Goal: Transaction & Acquisition: Purchase product/service

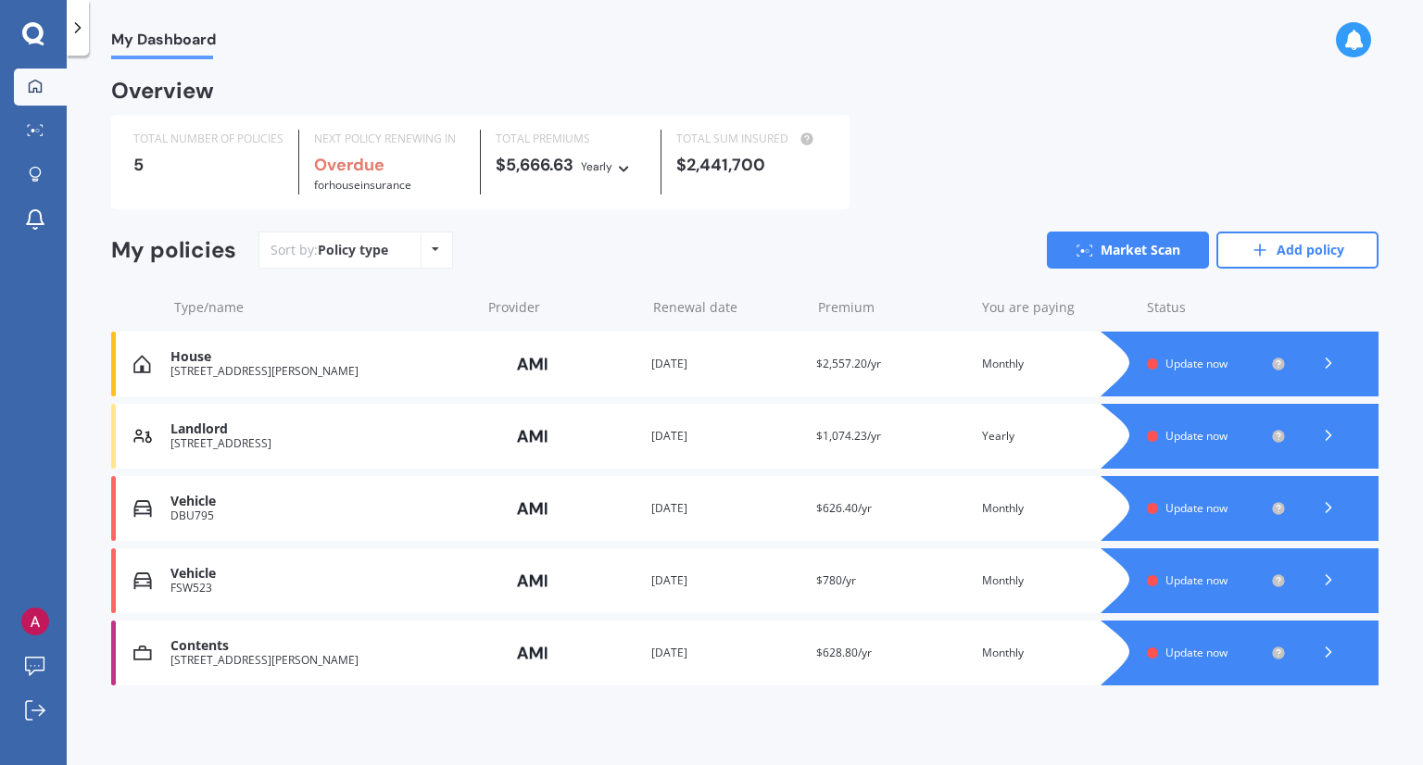
click at [1165, 583] on span "Update now" at bounding box center [1196, 580] width 62 height 16
click at [1287, 247] on link "Add policy" at bounding box center [1297, 250] width 162 height 37
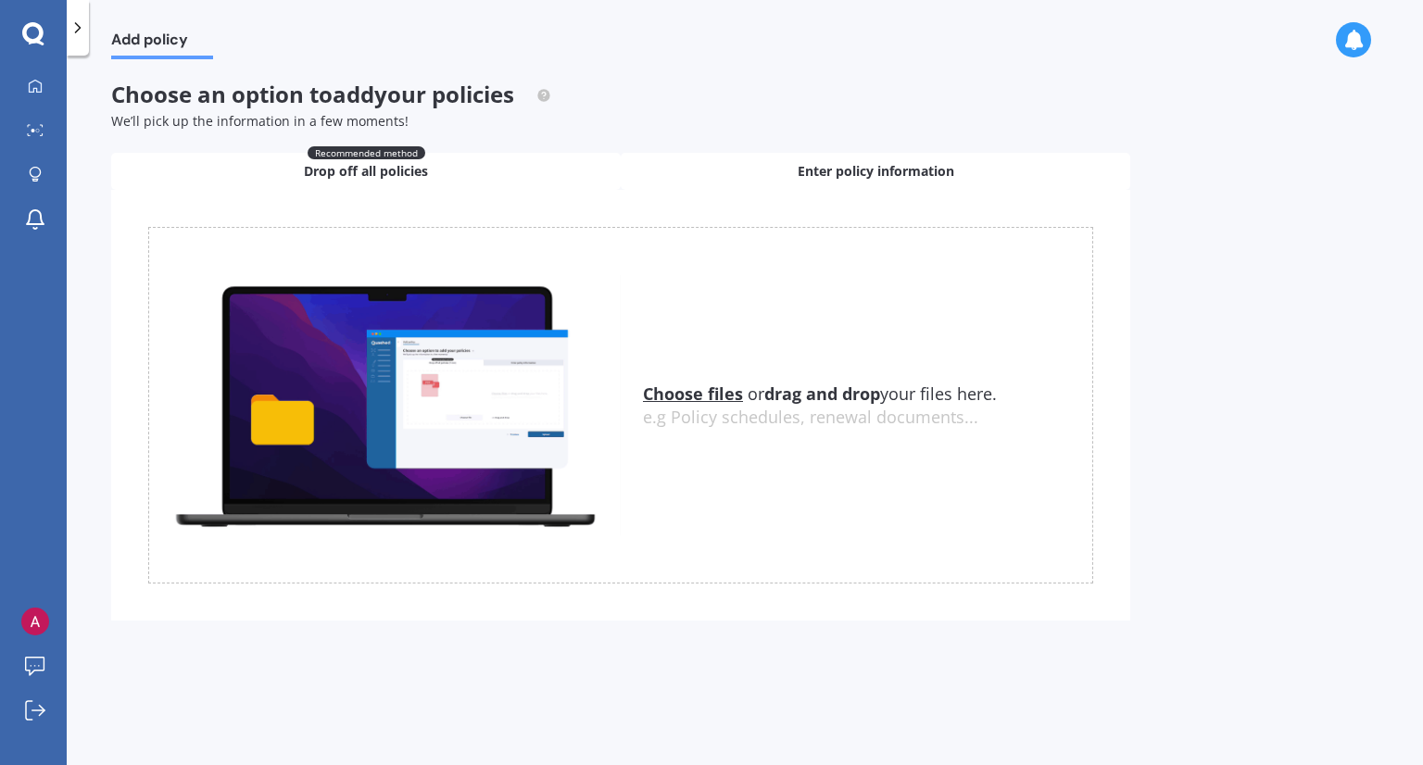
click at [804, 166] on span "Enter policy information" at bounding box center [876, 171] width 157 height 19
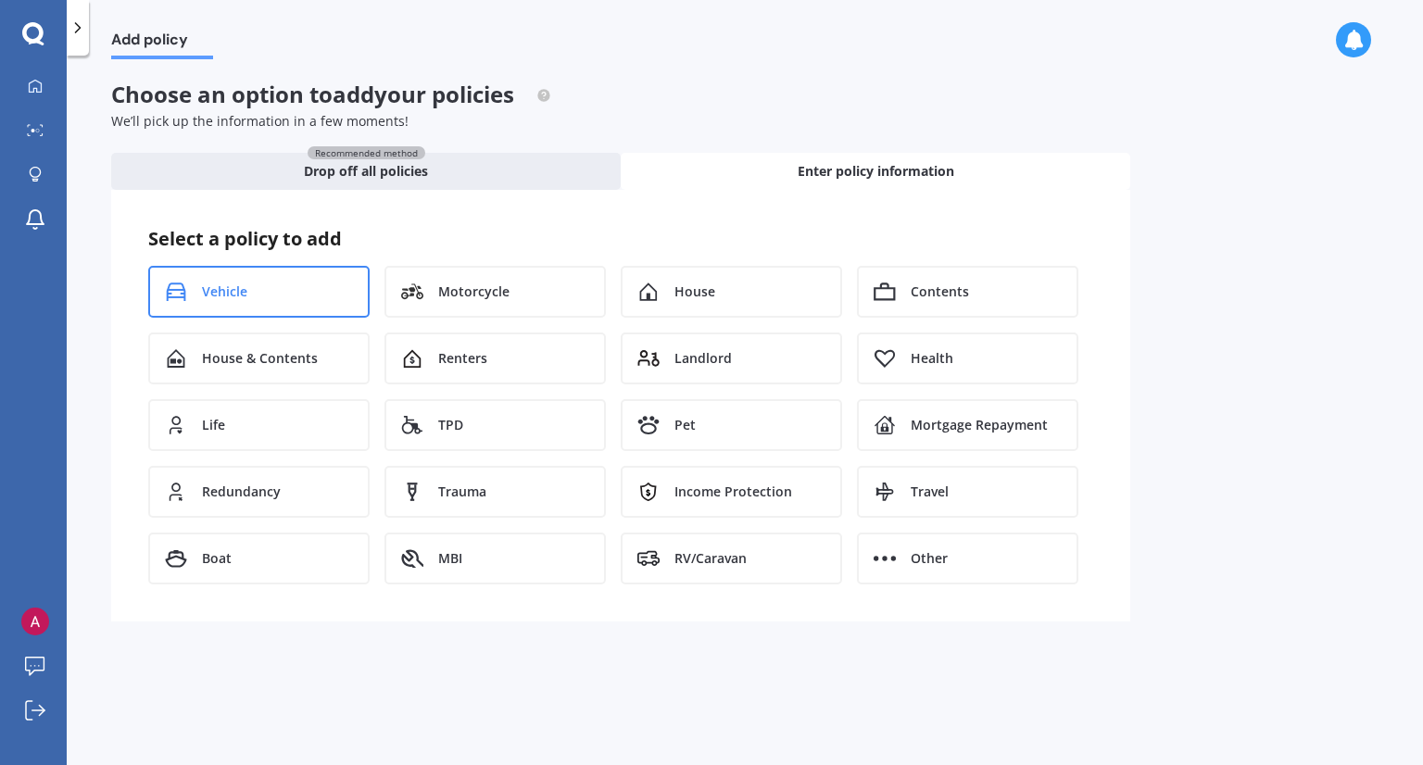
click at [235, 292] on span "Vehicle" at bounding box center [224, 292] width 45 height 19
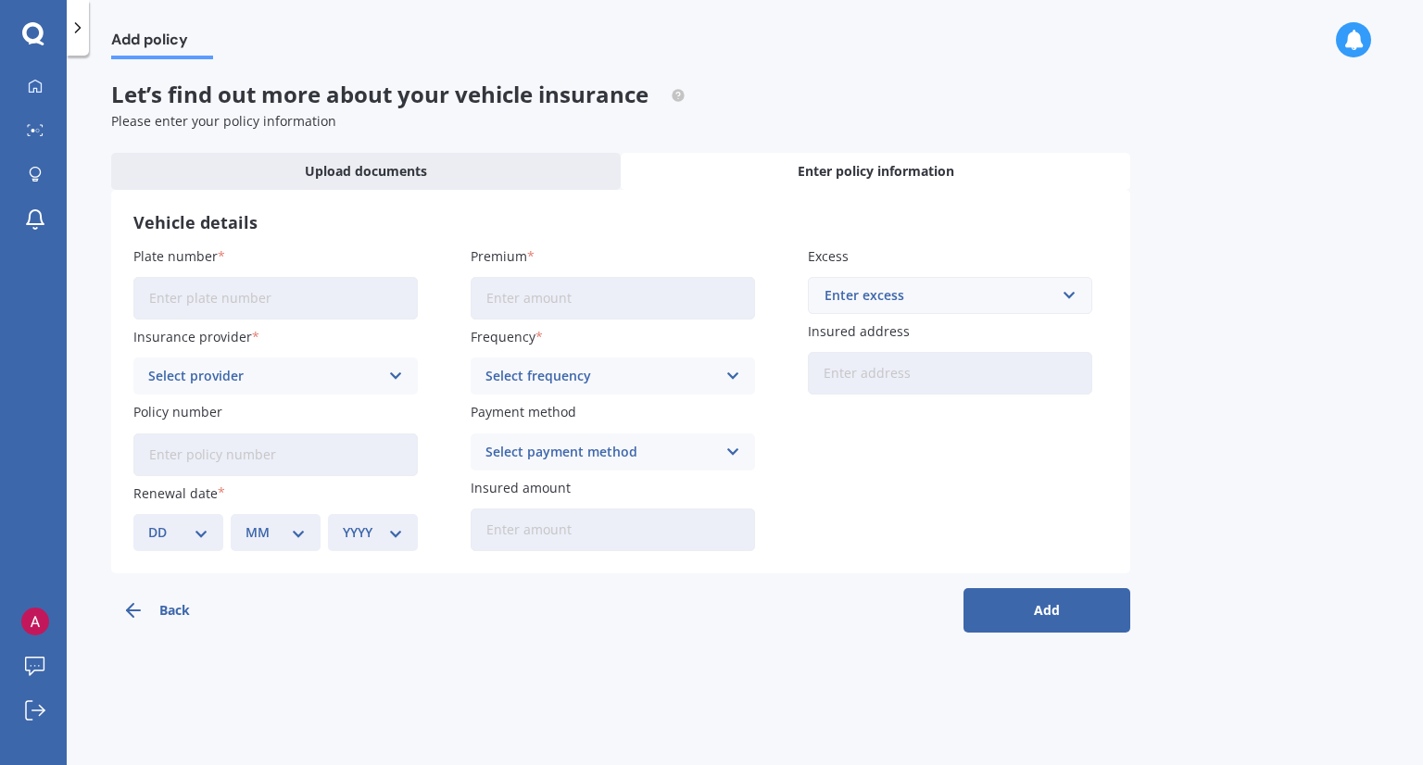
click at [238, 296] on input "Plate number" at bounding box center [275, 298] width 284 height 43
type input "NSP189"
click at [598, 299] on input "Premium" at bounding box center [613, 298] width 284 height 43
click at [384, 370] on div "Select provider AA AMI AMP ANZ ASB Aioi Nissay Dowa Ando Assurant Autosure BNZ …" at bounding box center [275, 376] width 284 height 37
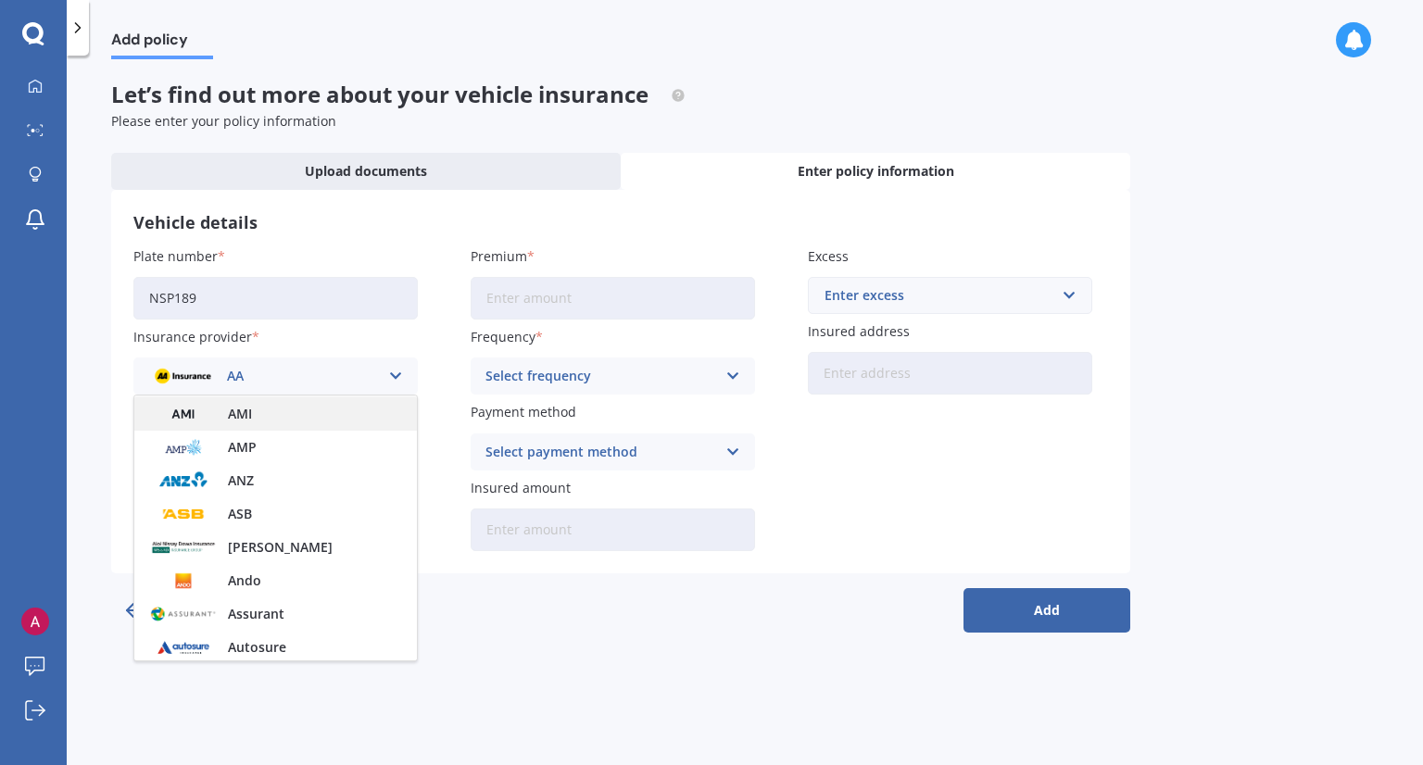
scroll to position [30, 0]
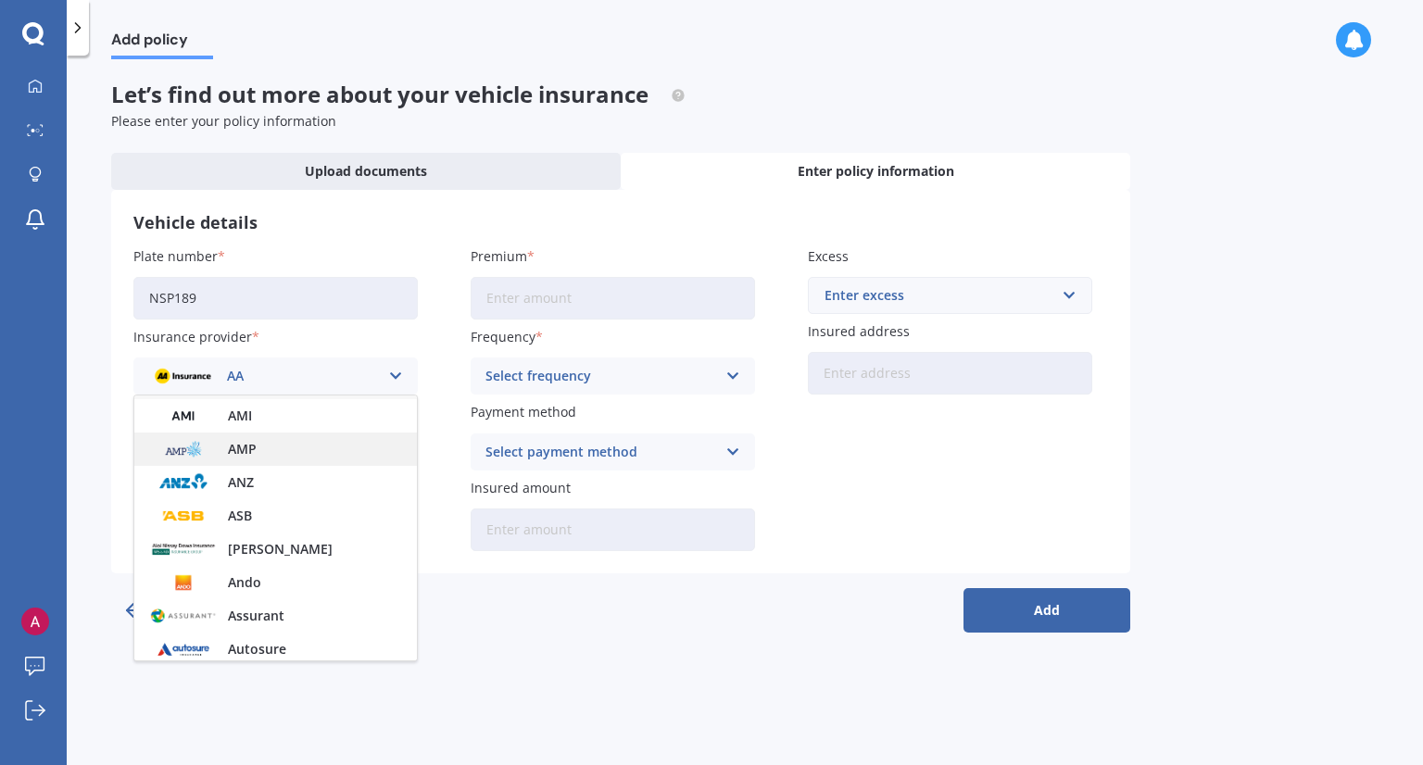
click at [275, 456] on div "AMP" at bounding box center [275, 449] width 283 height 33
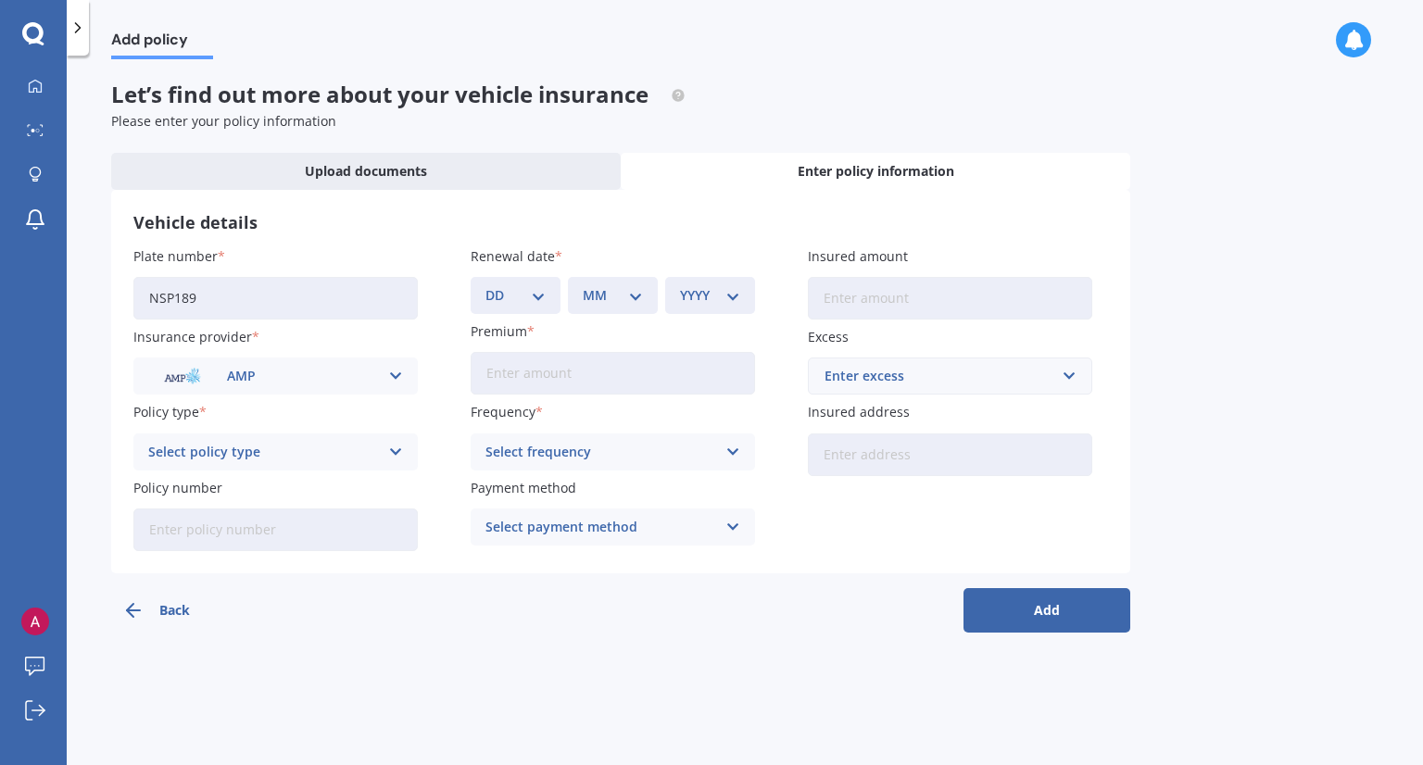
click at [378, 454] on div "Select policy type" at bounding box center [263, 452] width 231 height 20
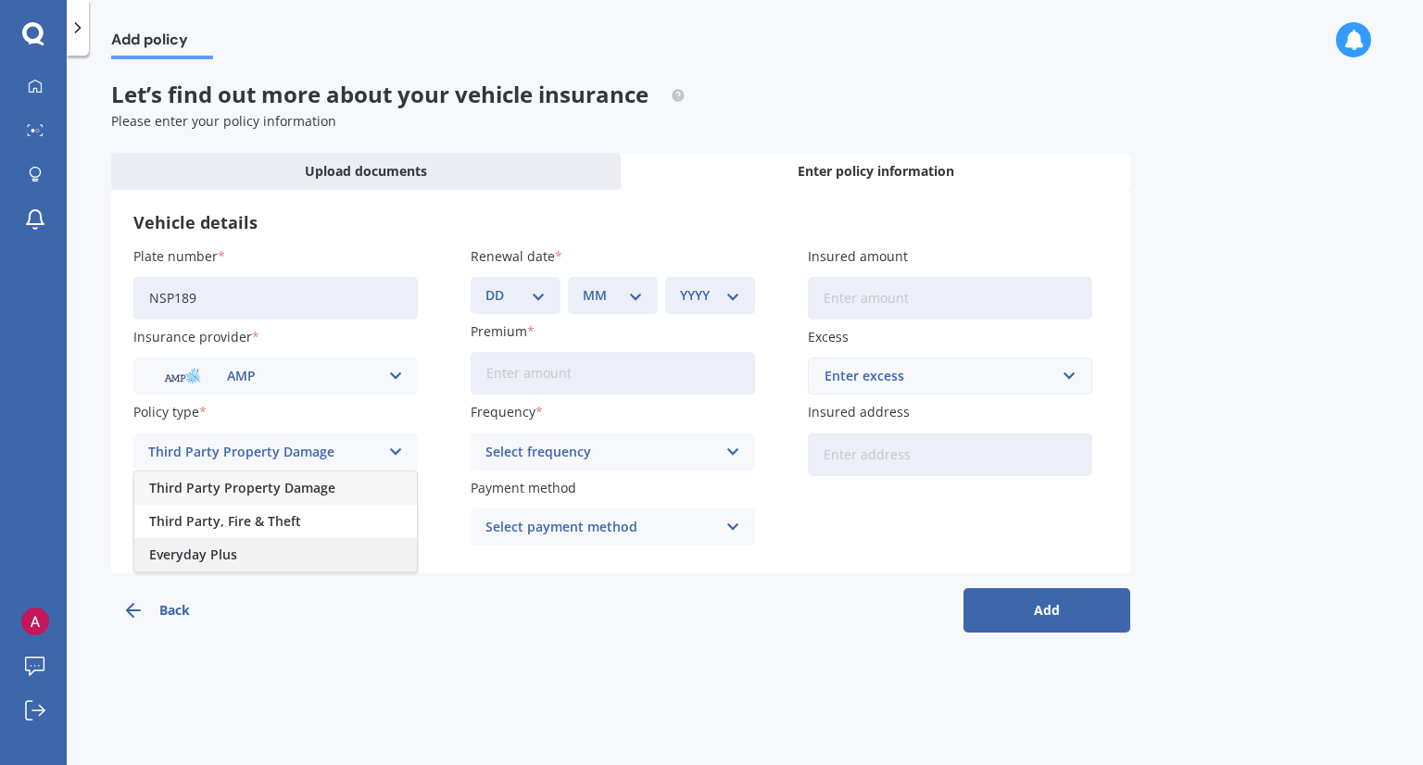
click at [348, 551] on div "Everyday Plus" at bounding box center [275, 554] width 283 height 33
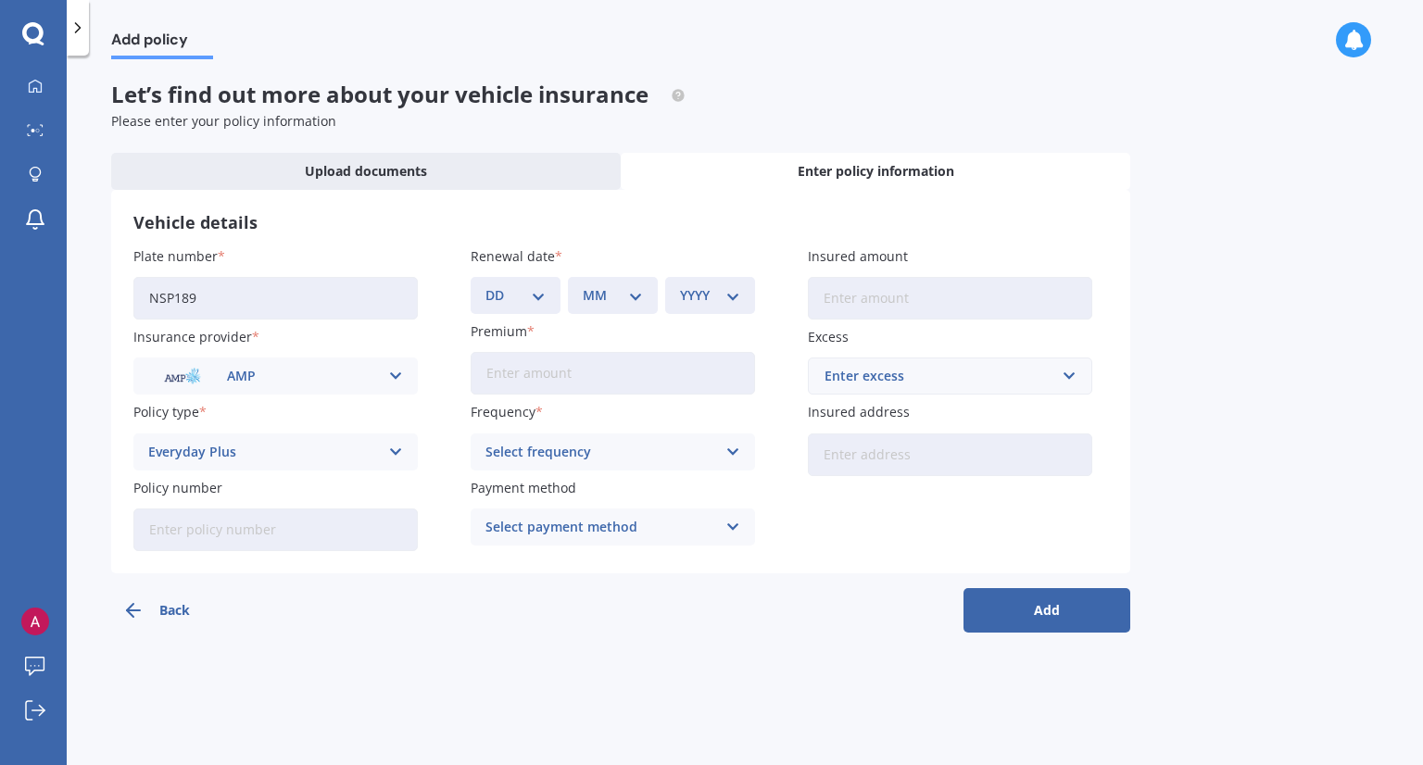
click at [356, 535] on input "Policy number" at bounding box center [275, 530] width 284 height 43
paste input "MPC001428597"
type input "MPC001428597"
click at [543, 283] on div "DD 01 02 03 04 05 06 07 08 09 10 11 12 13 14 15 16 17 18 19 20 21 22 23 24 25 2…" at bounding box center [516, 295] width 90 height 37
click at [540, 291] on select "DD 01 02 03 04 05 06 07 08 09 10 11 12 13 14 15 16 17 18 19 20 21 22 23 24 25 2…" at bounding box center [515, 295] width 60 height 20
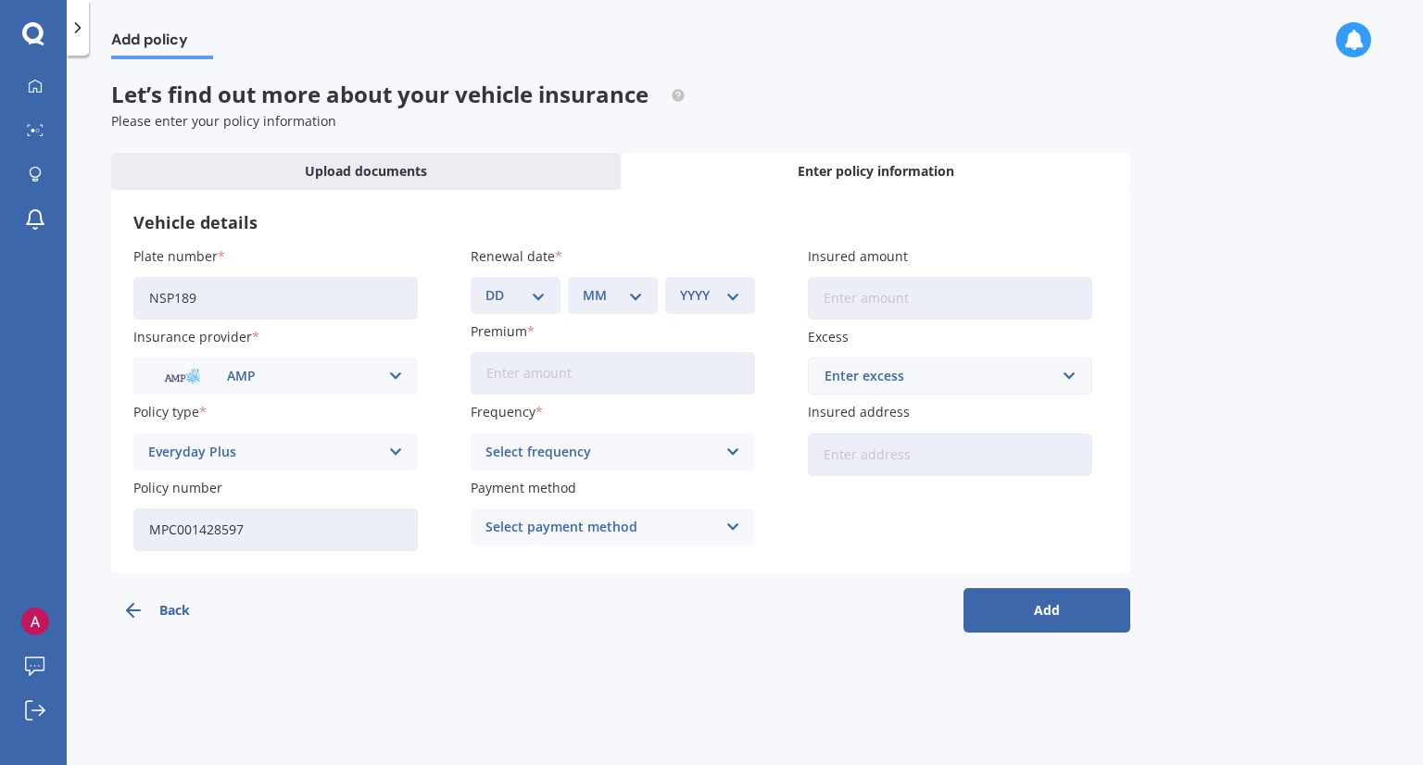
select select "30"
click at [485, 285] on select "DD 01 02 03 04 05 06 07 08 09 10 11 12 13 14 15 16 17 18 19 20 21 22 23 24 25 2…" at bounding box center [515, 295] width 60 height 20
click at [627, 290] on select "MM 01 02 03 04 05 06 07 08 09 10 11 12" at bounding box center [613, 295] width 60 height 20
select select "09"
click at [583, 285] on select "MM 01 02 03 04 05 06 07 08 09 10 11 12" at bounding box center [613, 295] width 60 height 20
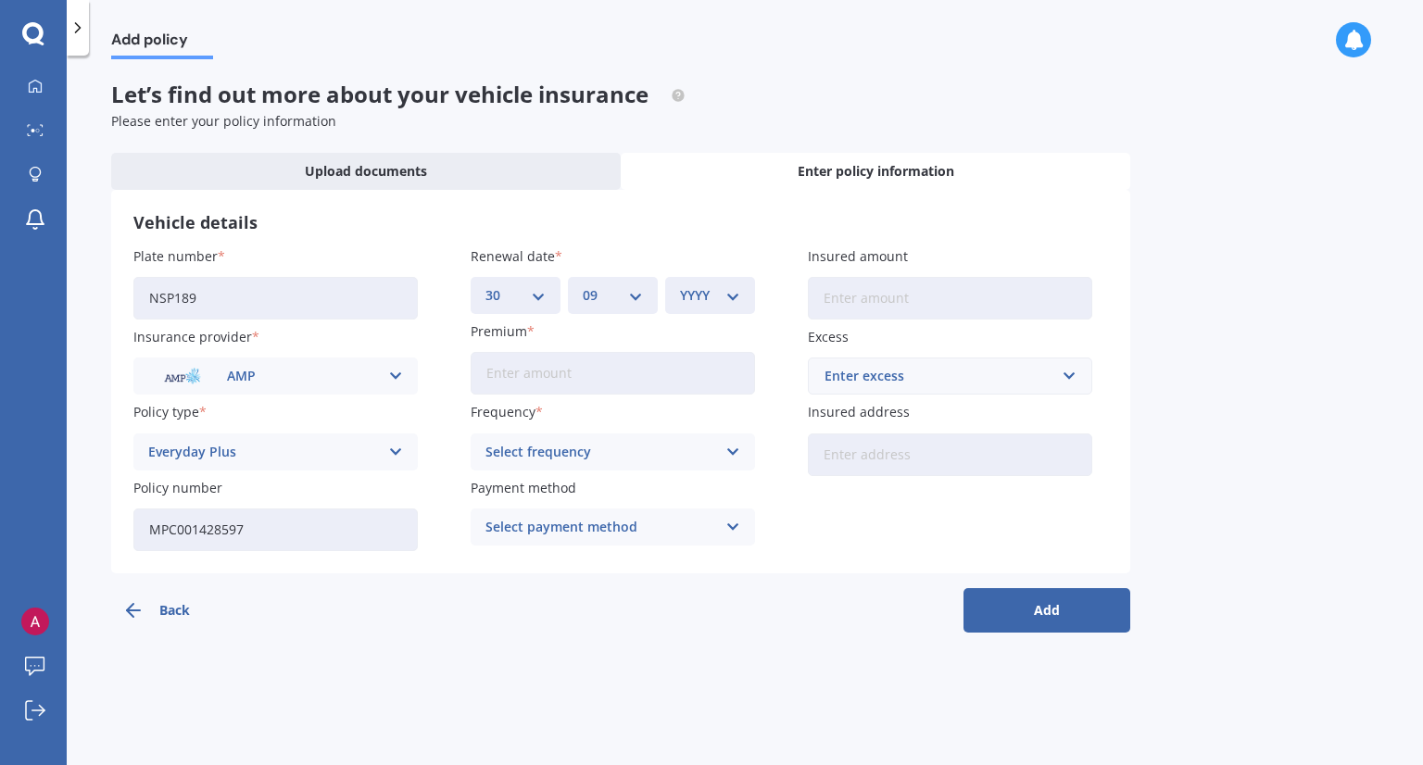
click at [723, 308] on div "YYYY 2027 2026 2025 2024 2023 2022 2021 2020 2019 2018 2017 2016 2015 2014 2013…" at bounding box center [710, 295] width 90 height 37
click at [734, 297] on select "YYYY 2027 2026 2025 2024 2023 2022 2021 2020 2019 2018 2017 2016 2015 2014 2013…" at bounding box center [710, 295] width 60 height 20
select select "2026"
click at [680, 285] on select "YYYY 2027 2026 2025 2024 2023 2022 2021 2020 2019 2018 2017 2016 2015 2014 2013…" at bounding box center [710, 295] width 60 height 20
click at [577, 380] on input "Premium" at bounding box center [613, 373] width 284 height 43
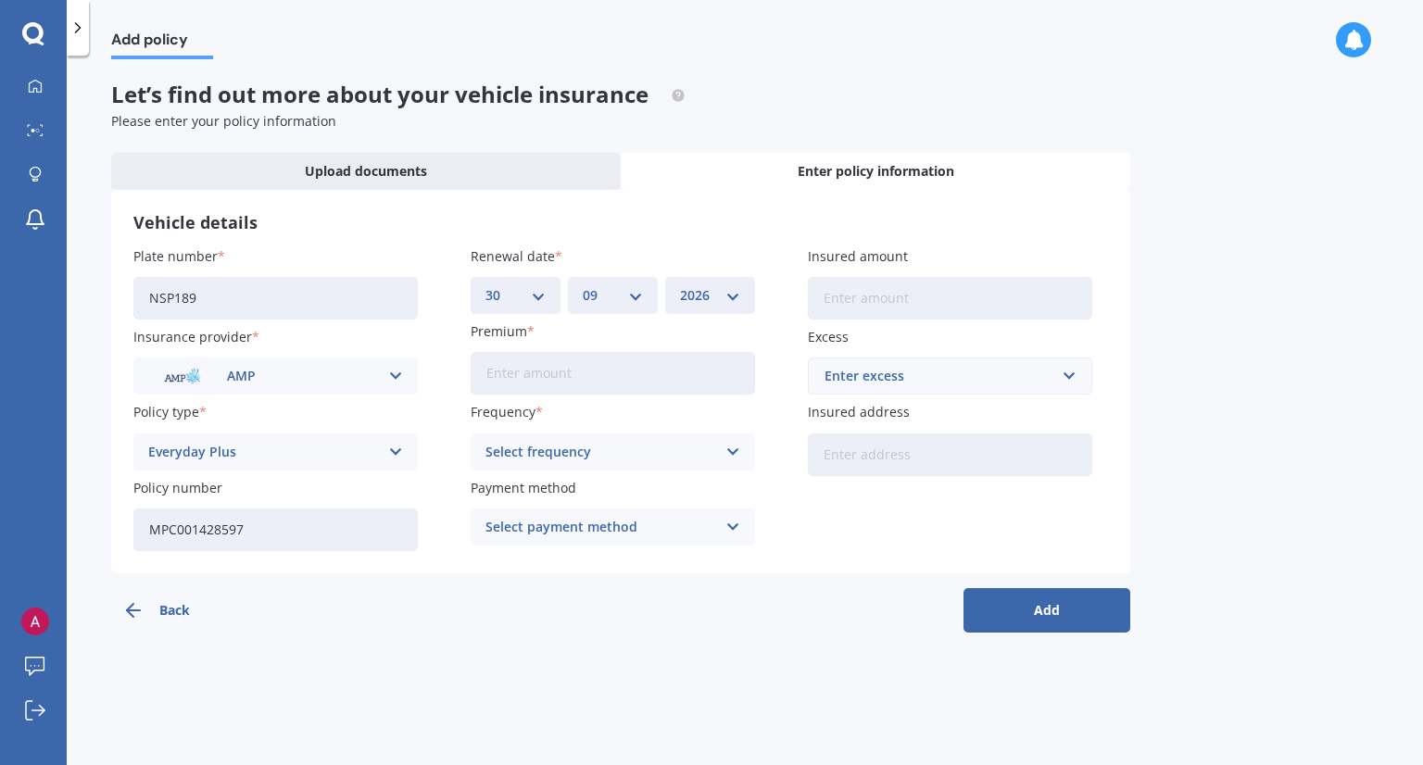
paste input "$1,642.75"
type input "$1,642.75"
click at [723, 453] on div "Select frequency Yearly Six-Monthly Quarterly Monthly Fortnightly Weekly" at bounding box center [613, 452] width 284 height 37
click at [693, 416] on label "Frequency" at bounding box center [609, 411] width 277 height 19
click at [723, 527] on div "Select payment method Direct debit - bank account Direct debit - credit/debit c…" at bounding box center [613, 527] width 284 height 37
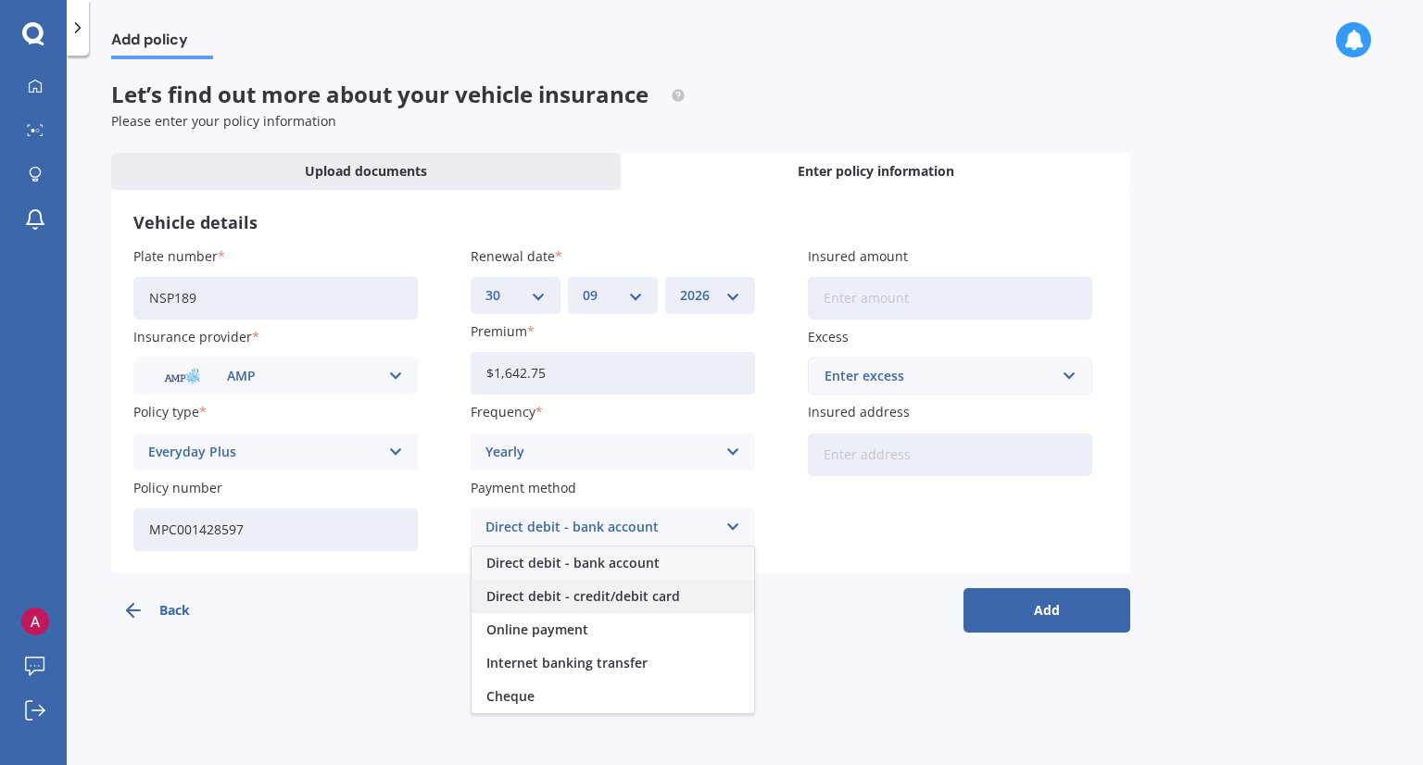
click at [681, 598] on div "Direct debit - credit/debit card" at bounding box center [613, 596] width 283 height 33
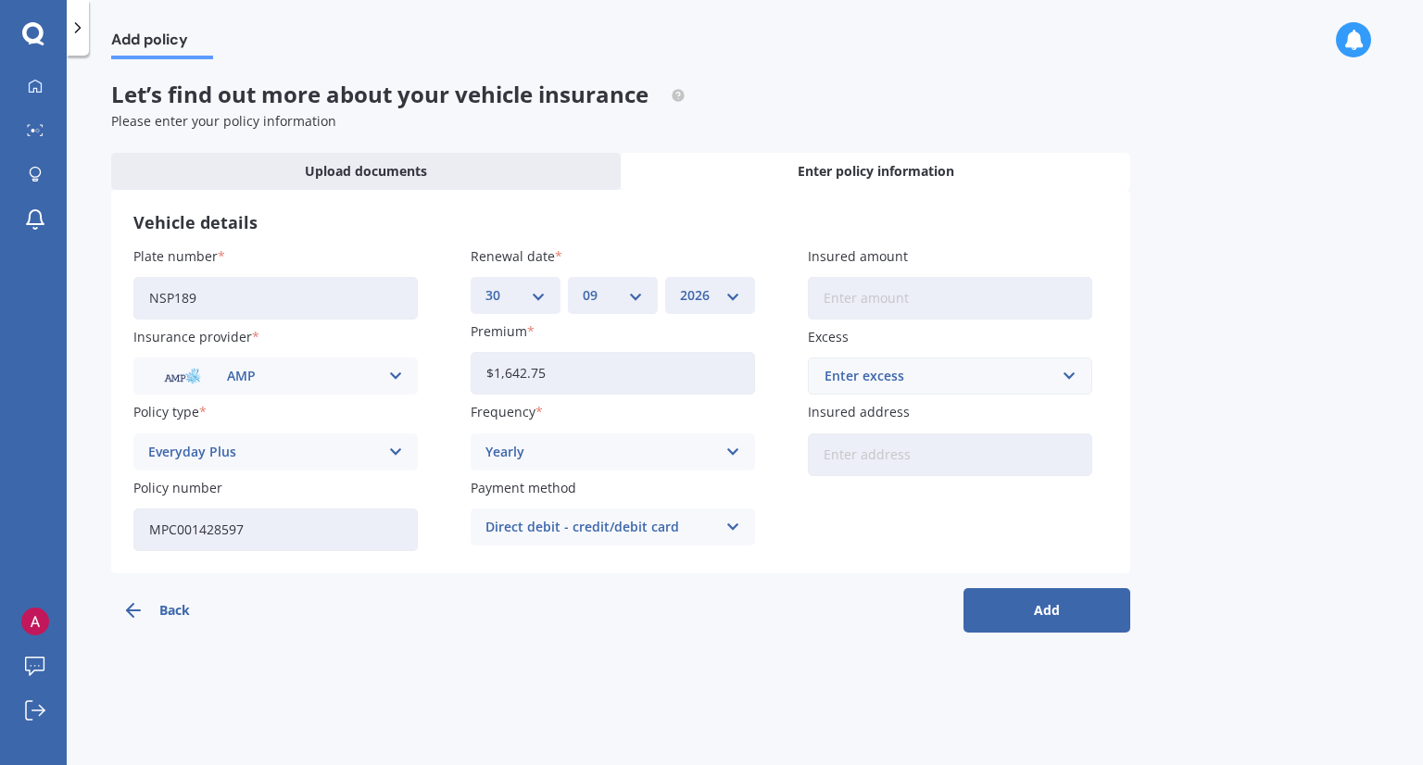
click at [703, 543] on div "Direct debit - credit/debit card Direct debit - bank account Direct debit - cre…" at bounding box center [613, 527] width 284 height 37
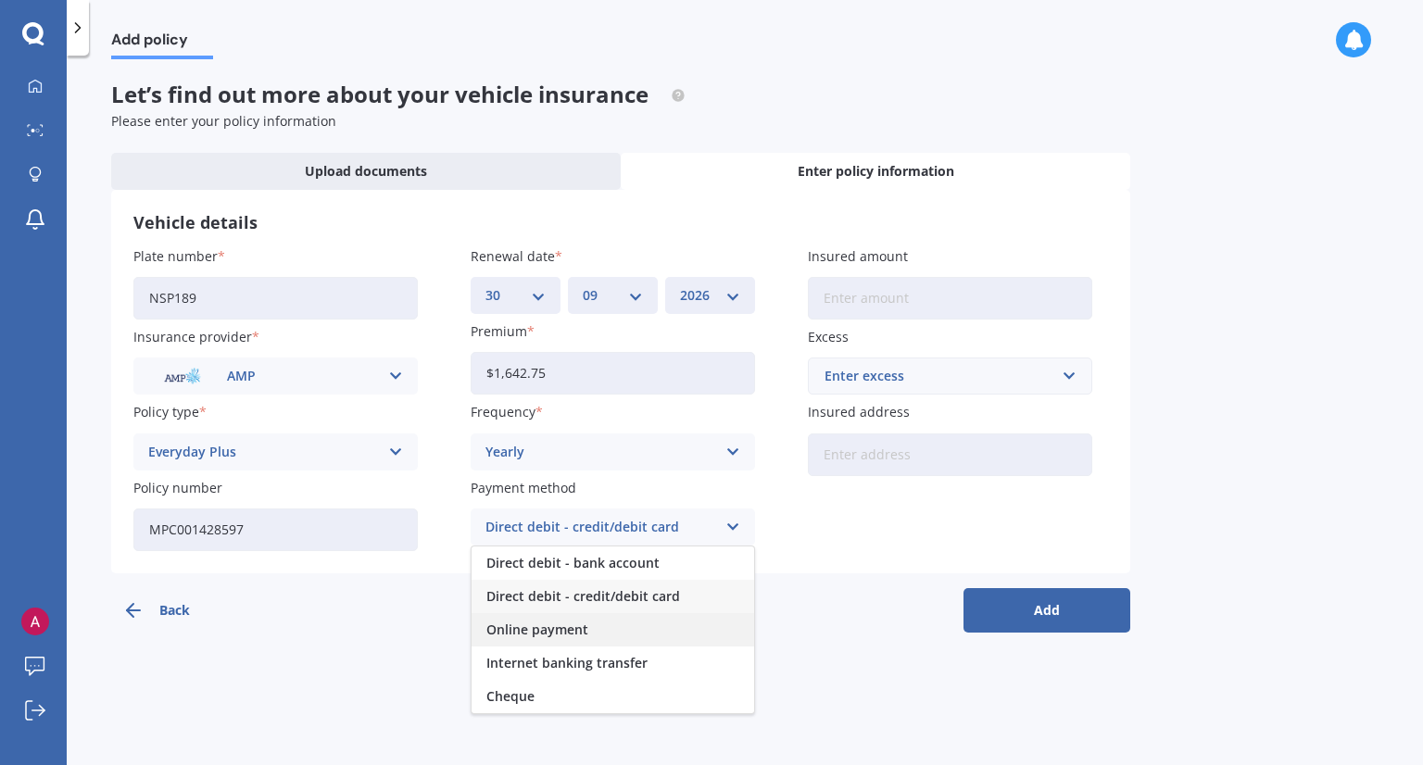
click at [661, 622] on div "Online payment" at bounding box center [613, 629] width 283 height 33
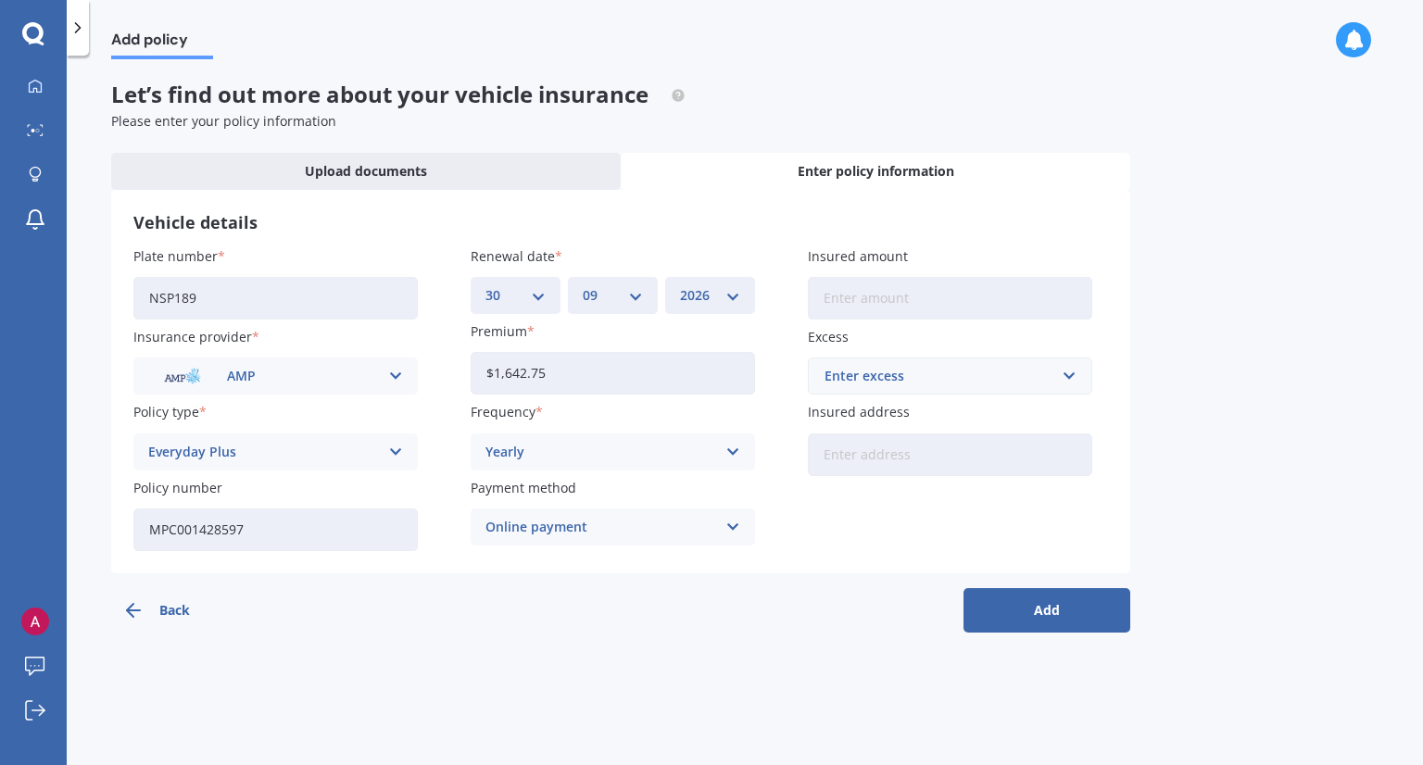
click at [933, 308] on input "Insured amount" at bounding box center [950, 298] width 284 height 43
type input "$40,000"
click at [940, 375] on div "Enter excess" at bounding box center [938, 376] width 229 height 20
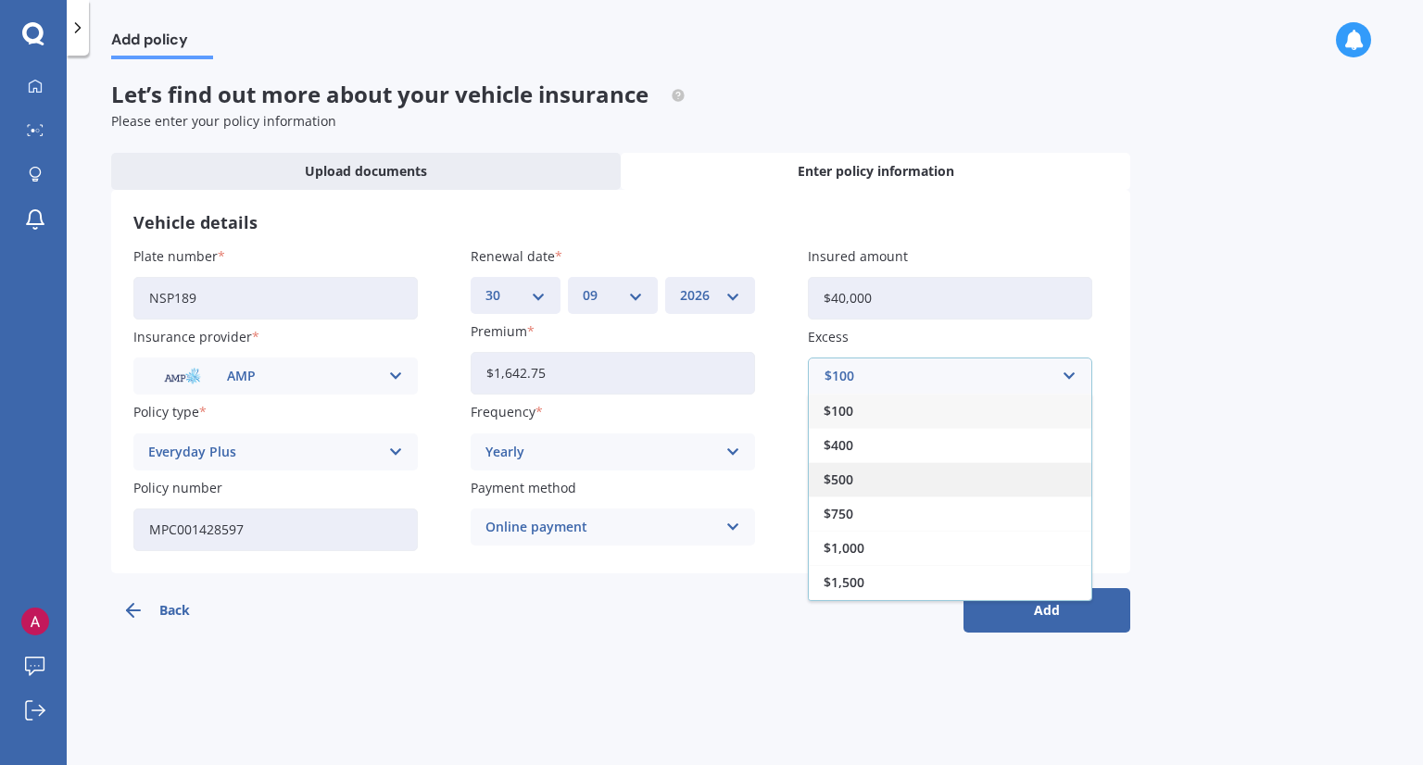
click at [880, 476] on div "$500" at bounding box center [950, 479] width 283 height 34
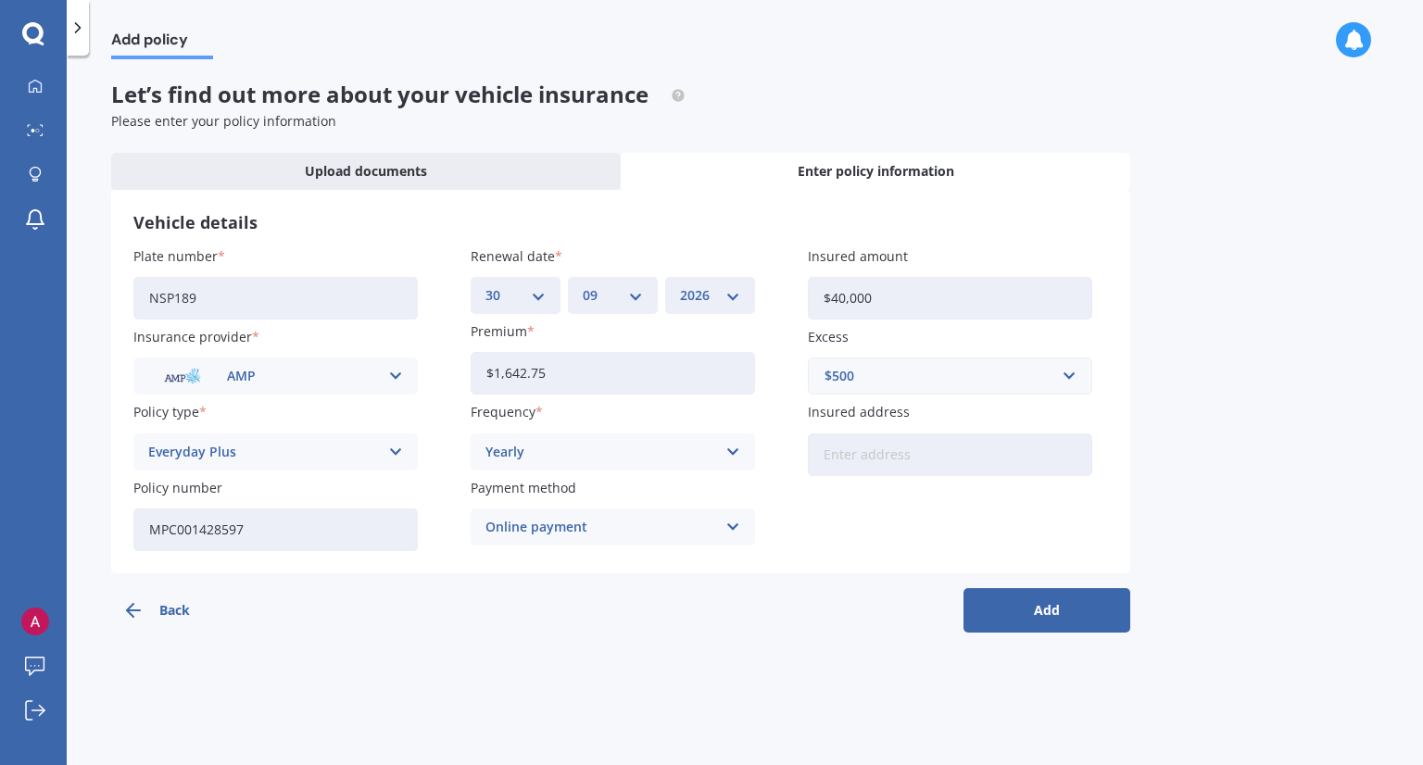
click at [882, 458] on input "Insured address" at bounding box center [950, 455] width 284 height 43
type input "[STREET_ADDRESS][PERSON_NAME]"
click at [1039, 614] on button "Add" at bounding box center [1046, 610] width 167 height 44
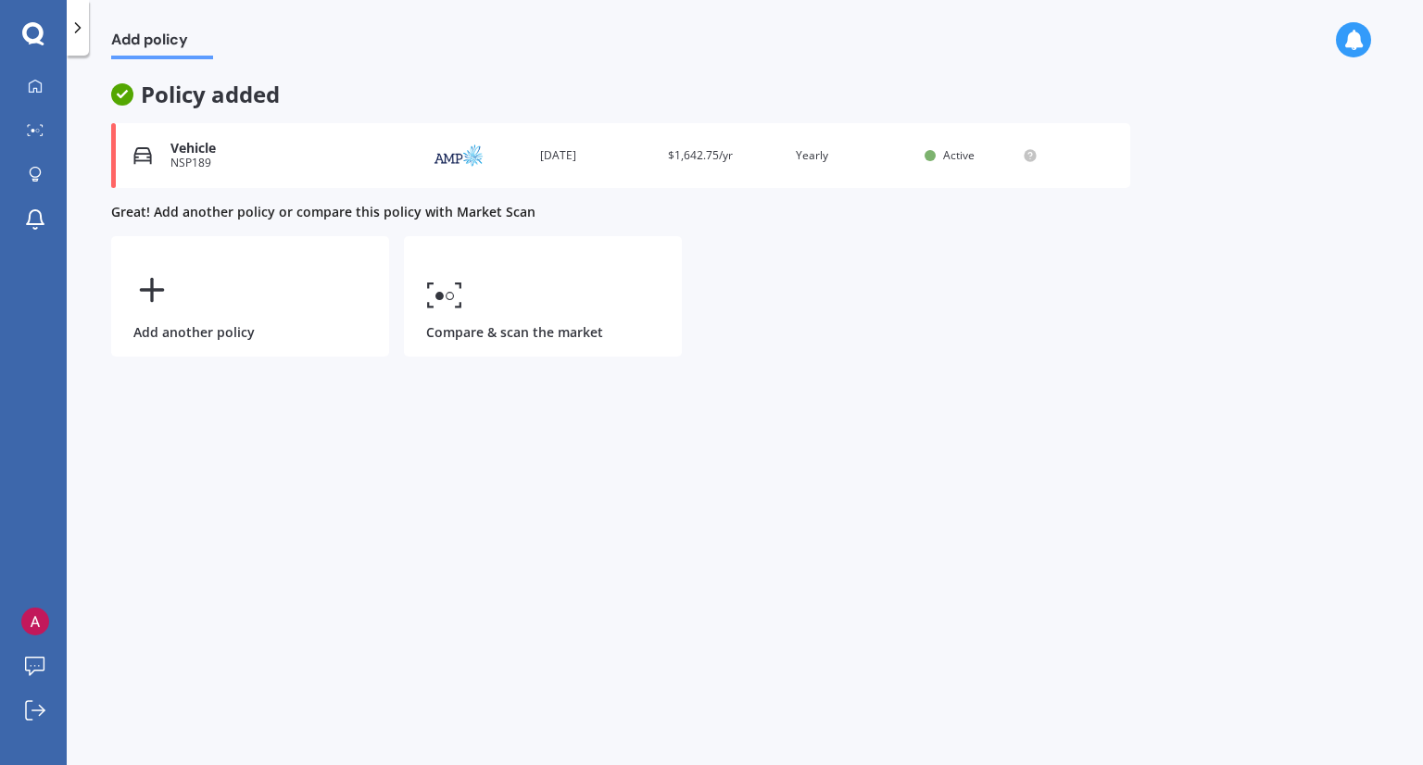
click at [452, 155] on img at bounding box center [458, 155] width 93 height 35
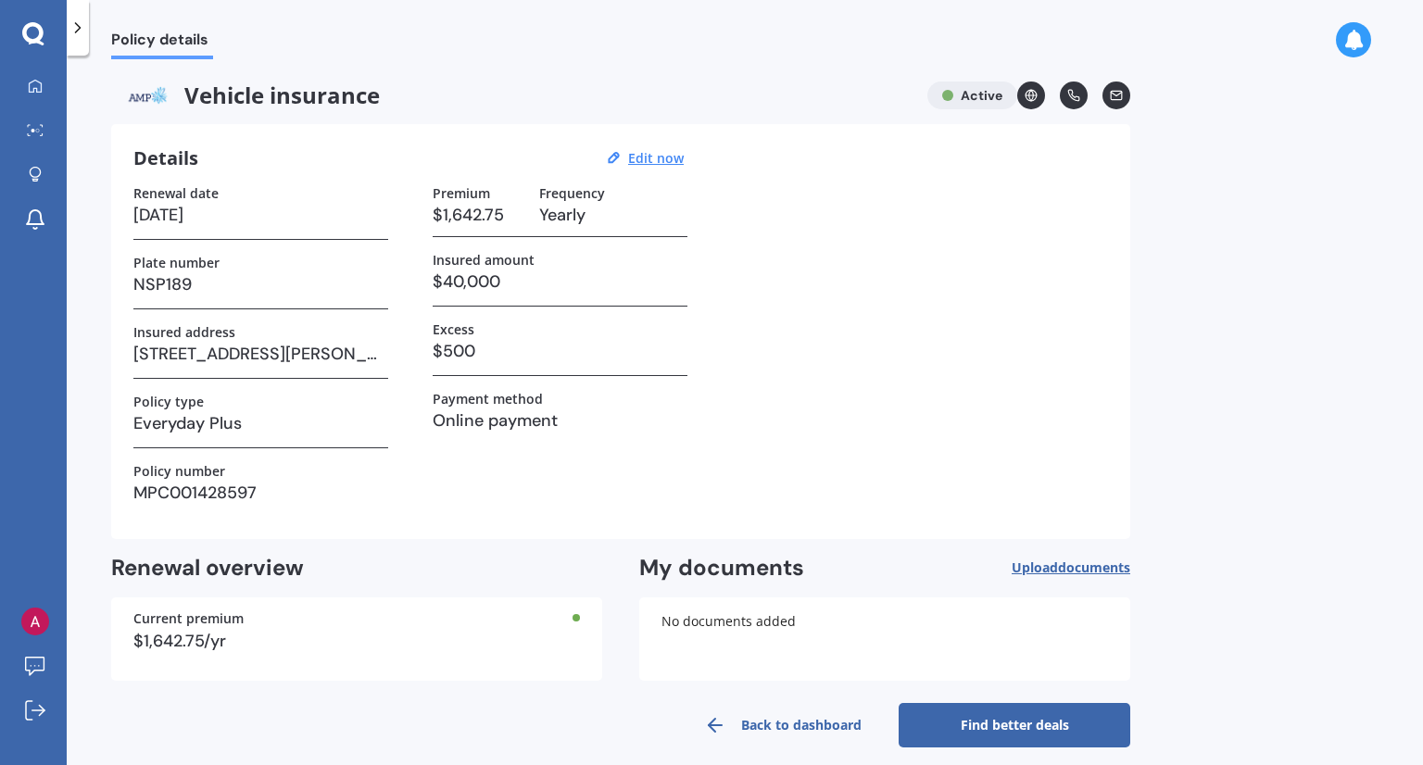
click at [1055, 565] on span "Upload documents" at bounding box center [1071, 567] width 119 height 15
click at [1026, 571] on span "Upload documents" at bounding box center [1071, 567] width 119 height 15
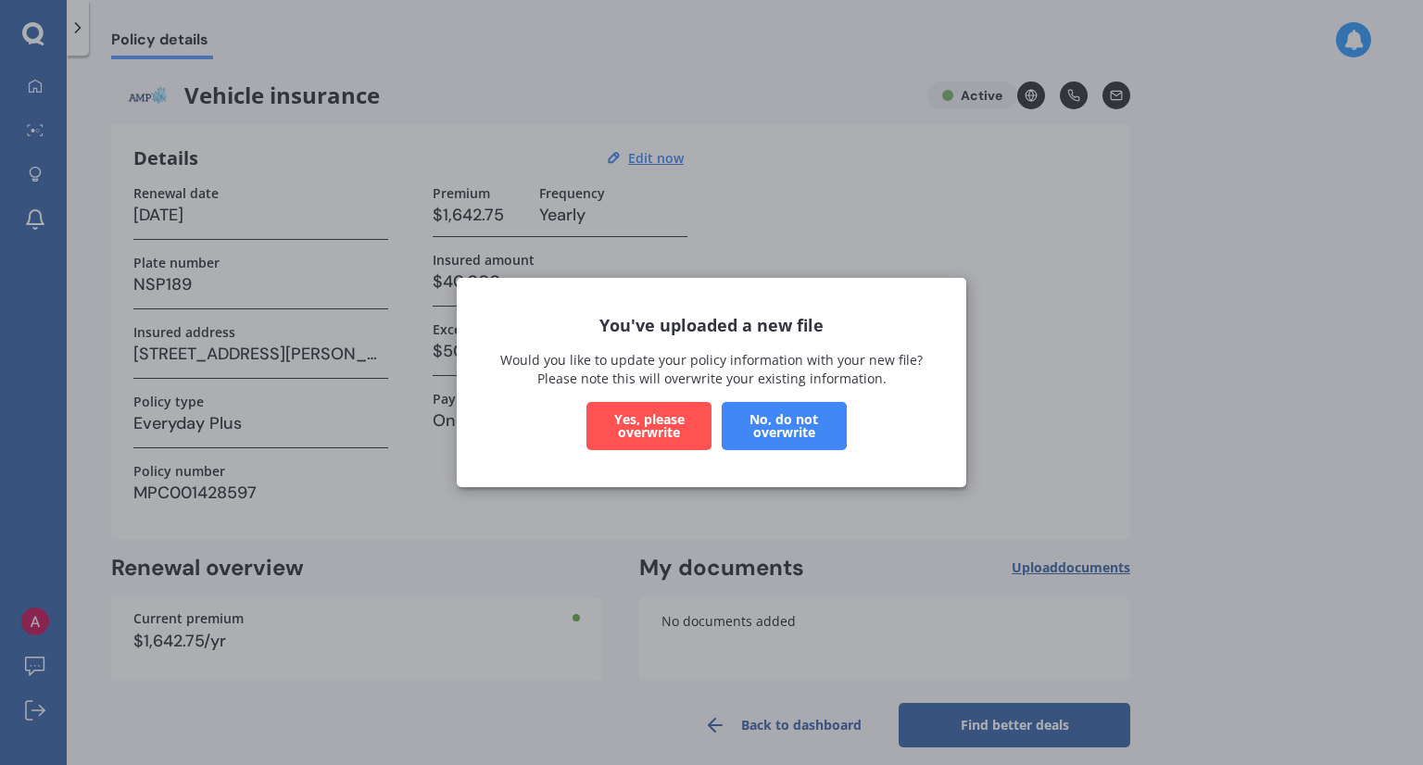
click at [679, 427] on button "Yes, please overwrite" at bounding box center [648, 426] width 125 height 48
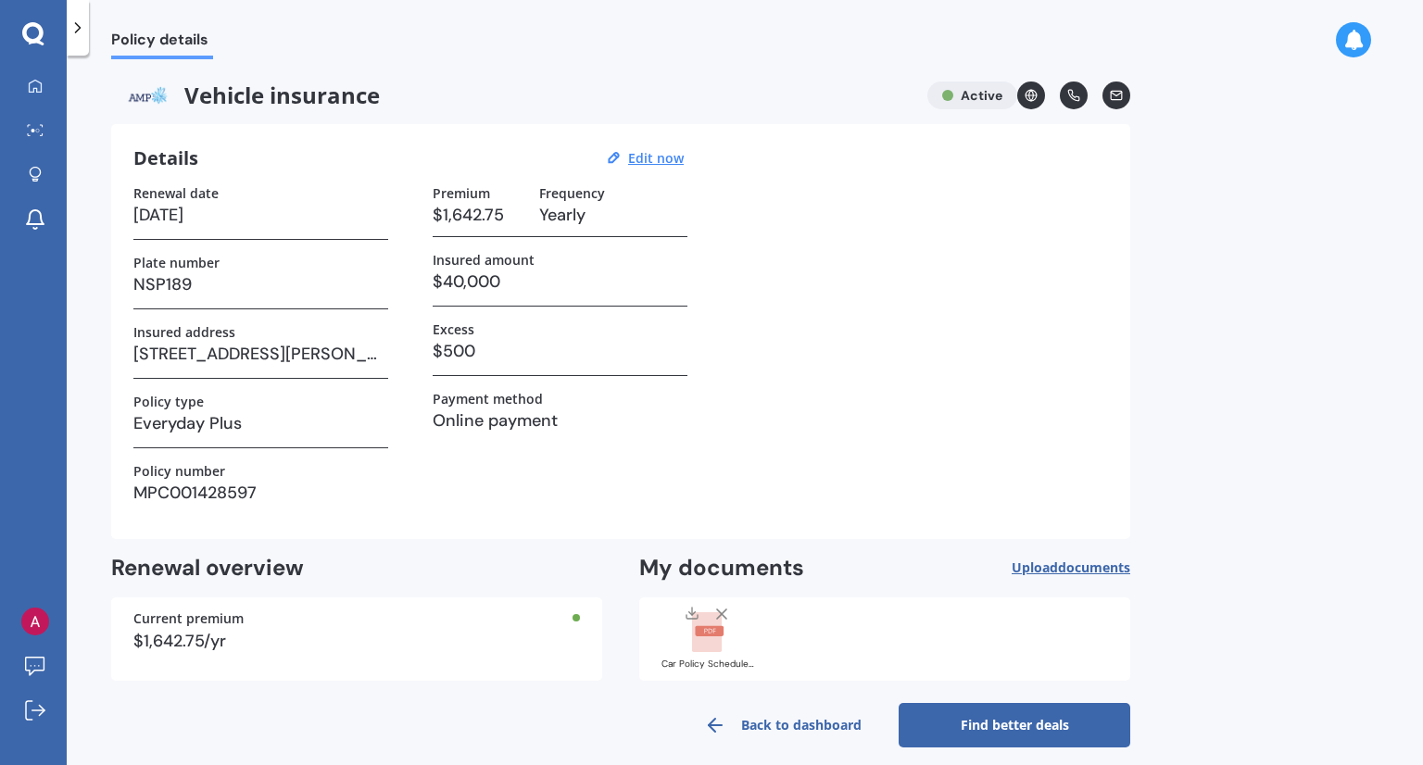
click at [1023, 712] on link "Find better deals" at bounding box center [1015, 725] width 232 height 44
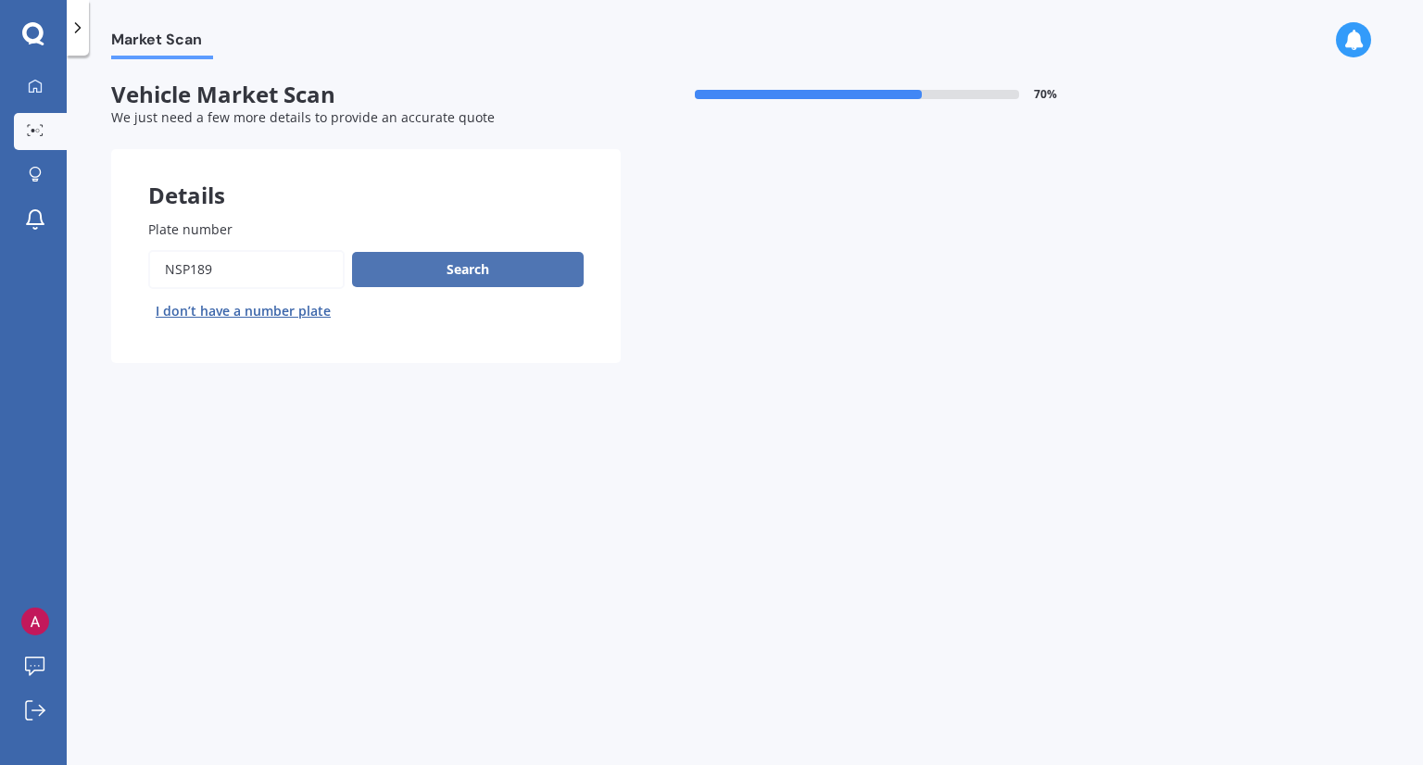
click at [469, 273] on button "Search" at bounding box center [468, 269] width 232 height 35
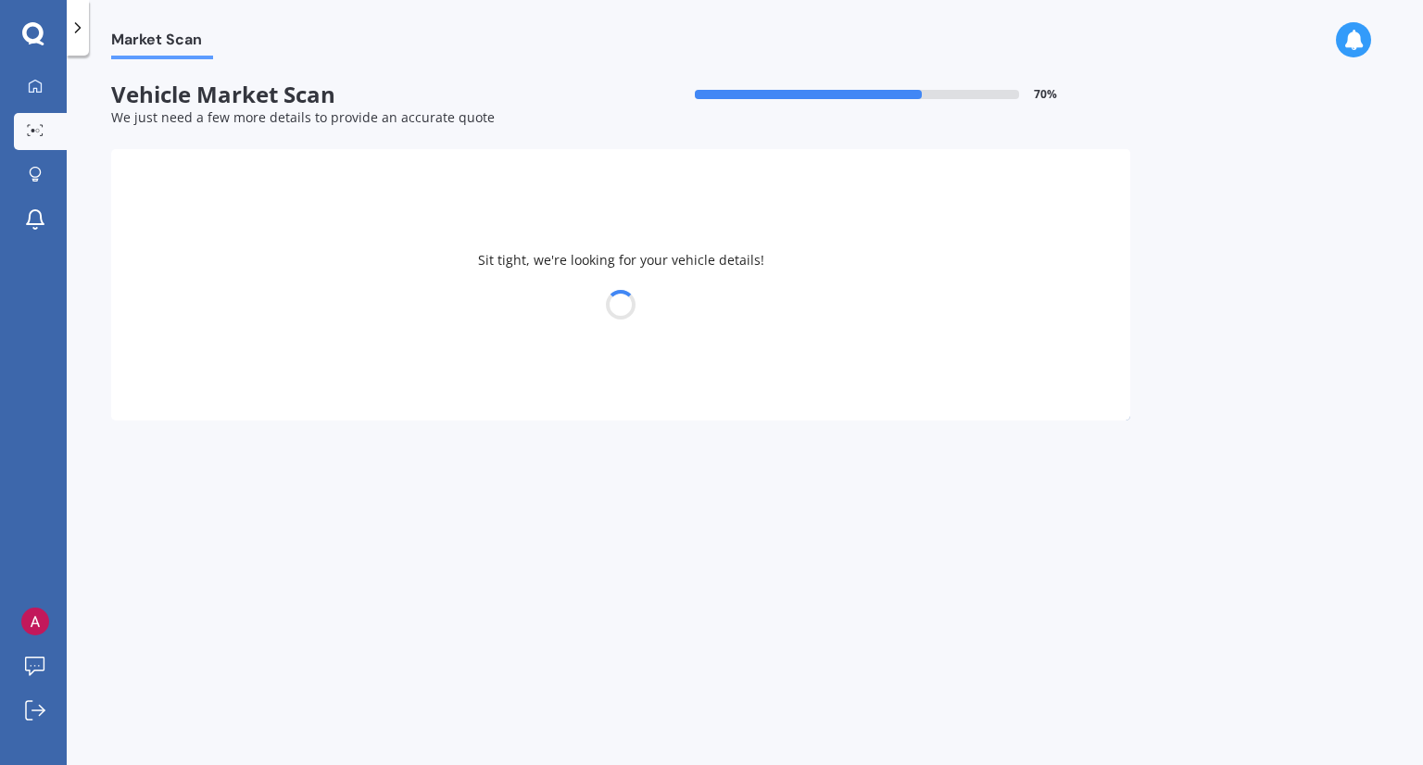
select select "TESLA"
select select "3"
select select "16"
select select "11"
select select "1974"
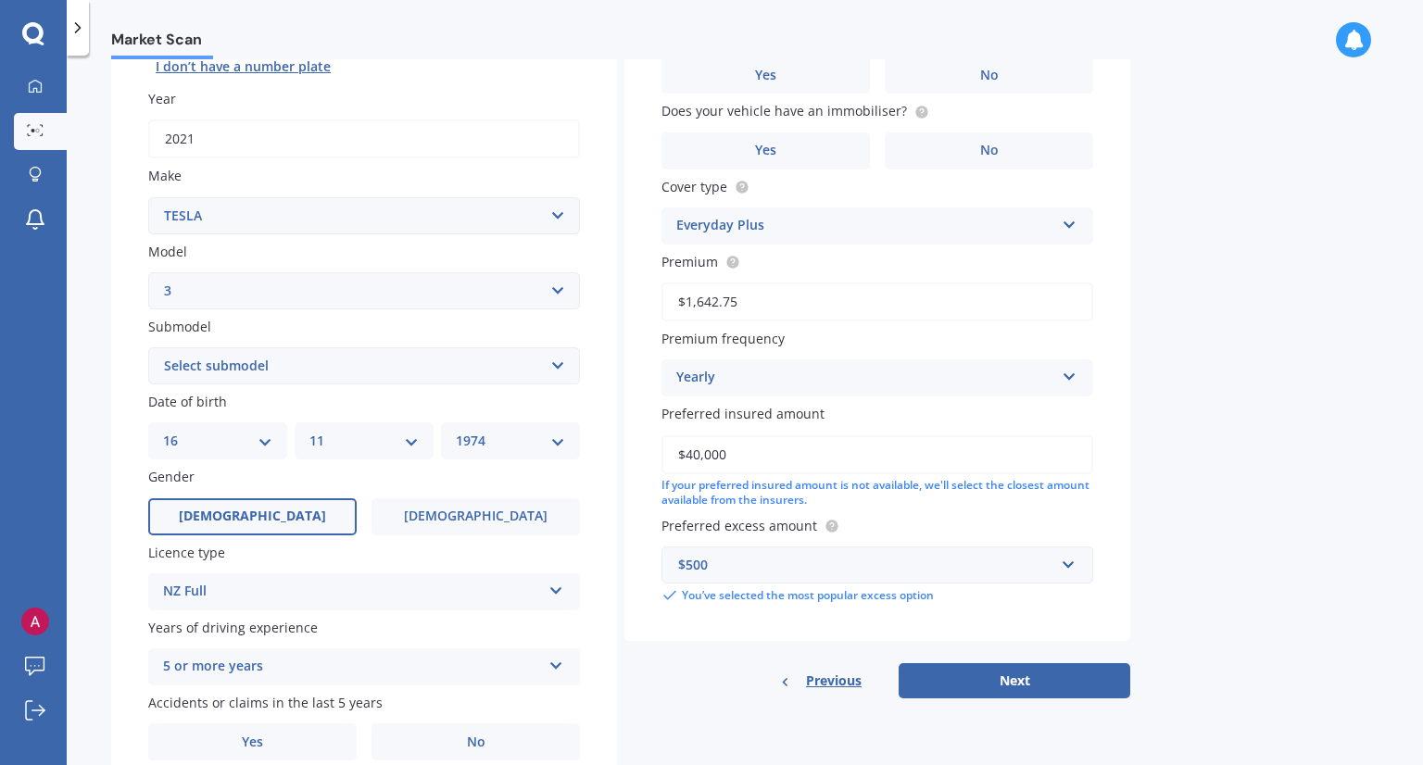
scroll to position [254, 0]
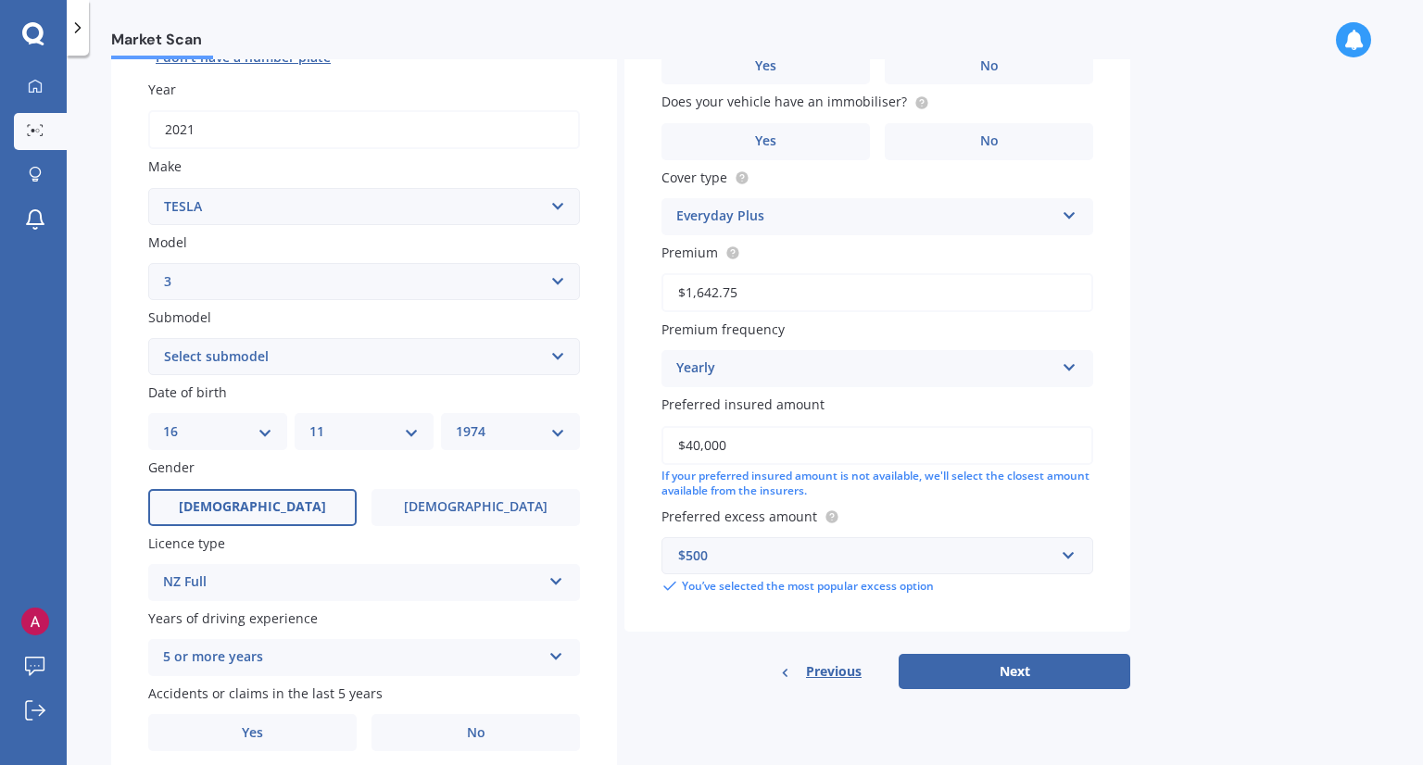
click at [559, 334] on div "Submodel Select submodel EV" at bounding box center [364, 342] width 432 height 68
click at [560, 353] on select "Select submodel EV" at bounding box center [364, 356] width 432 height 37
select select "EV"
click at [148, 338] on select "Select submodel EV" at bounding box center [364, 356] width 432 height 37
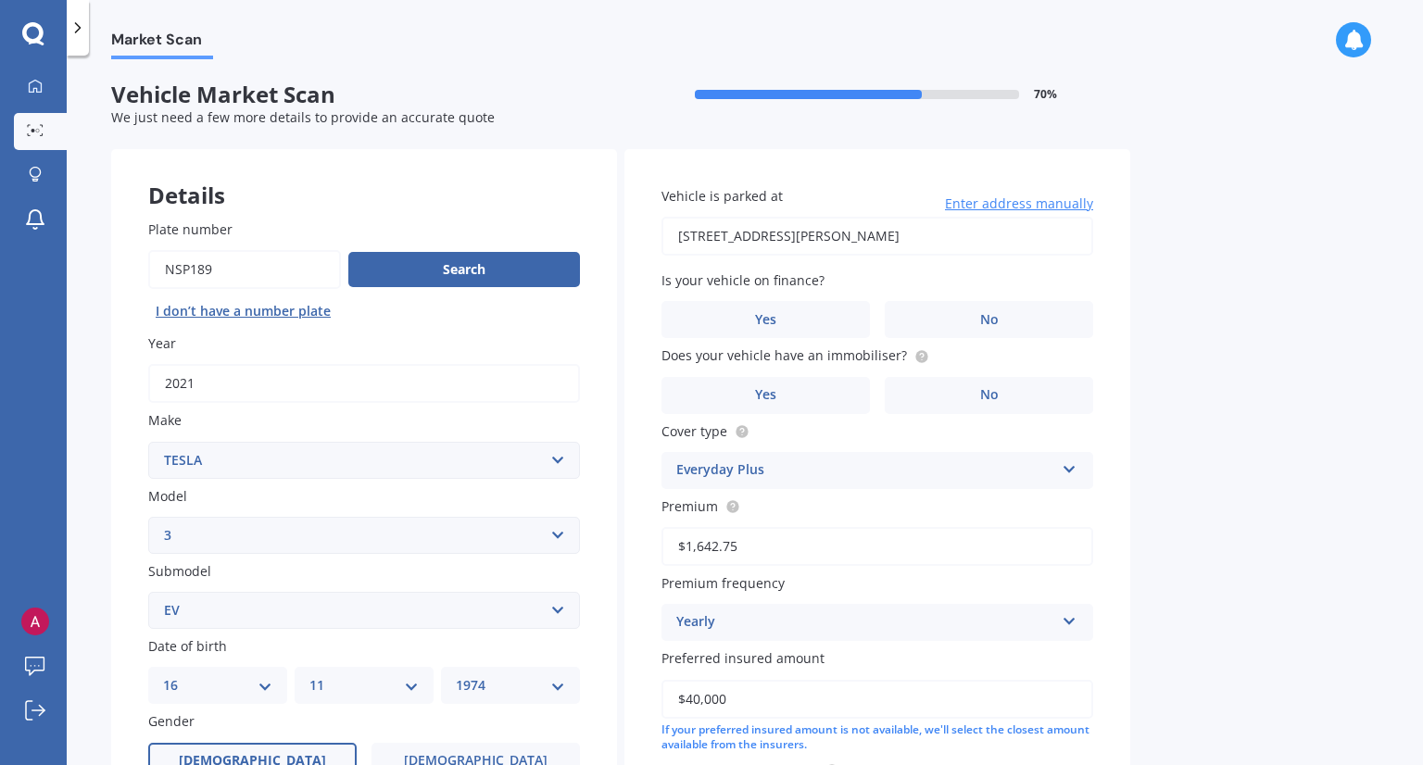
scroll to position [326, 0]
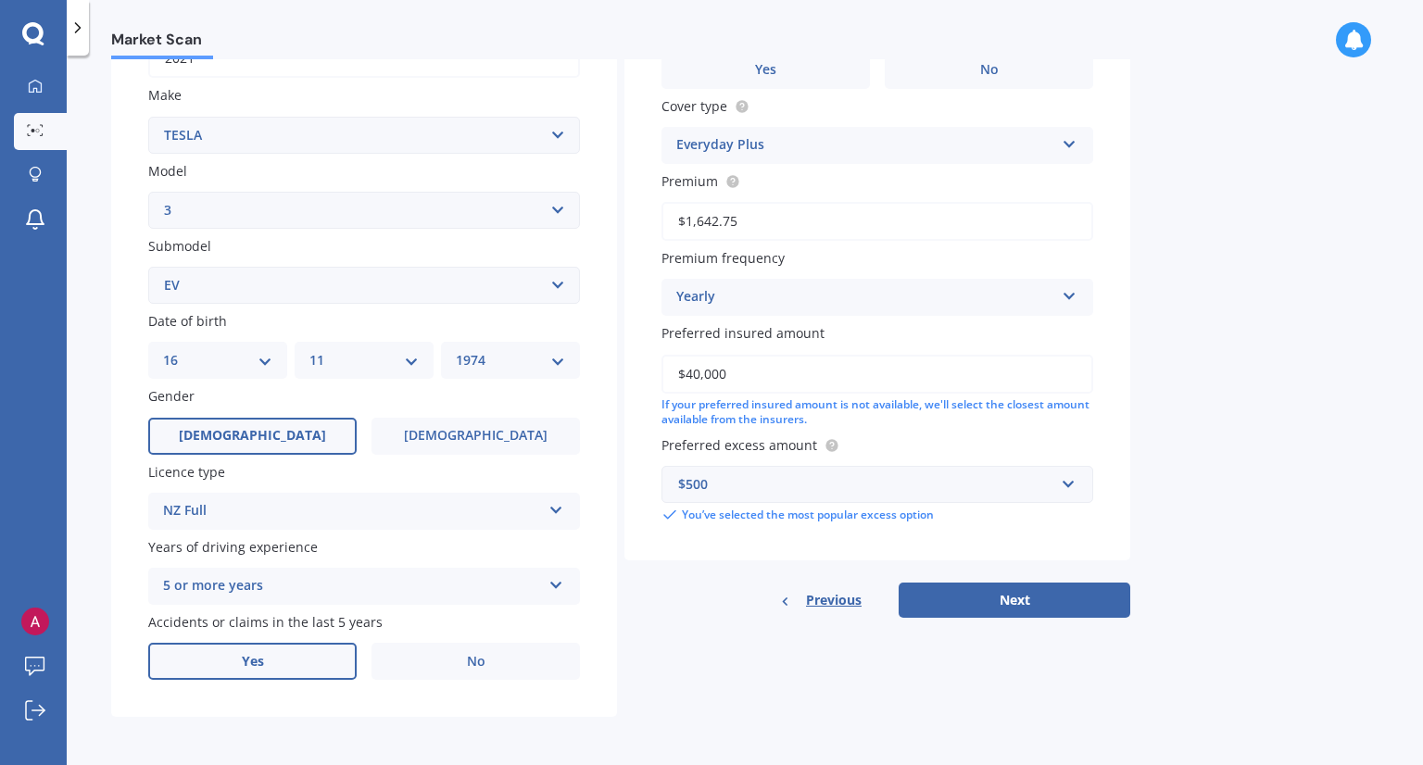
click at [283, 663] on label "Yes" at bounding box center [252, 661] width 208 height 37
click at [0, 0] on input "Yes" at bounding box center [0, 0] width 0 height 0
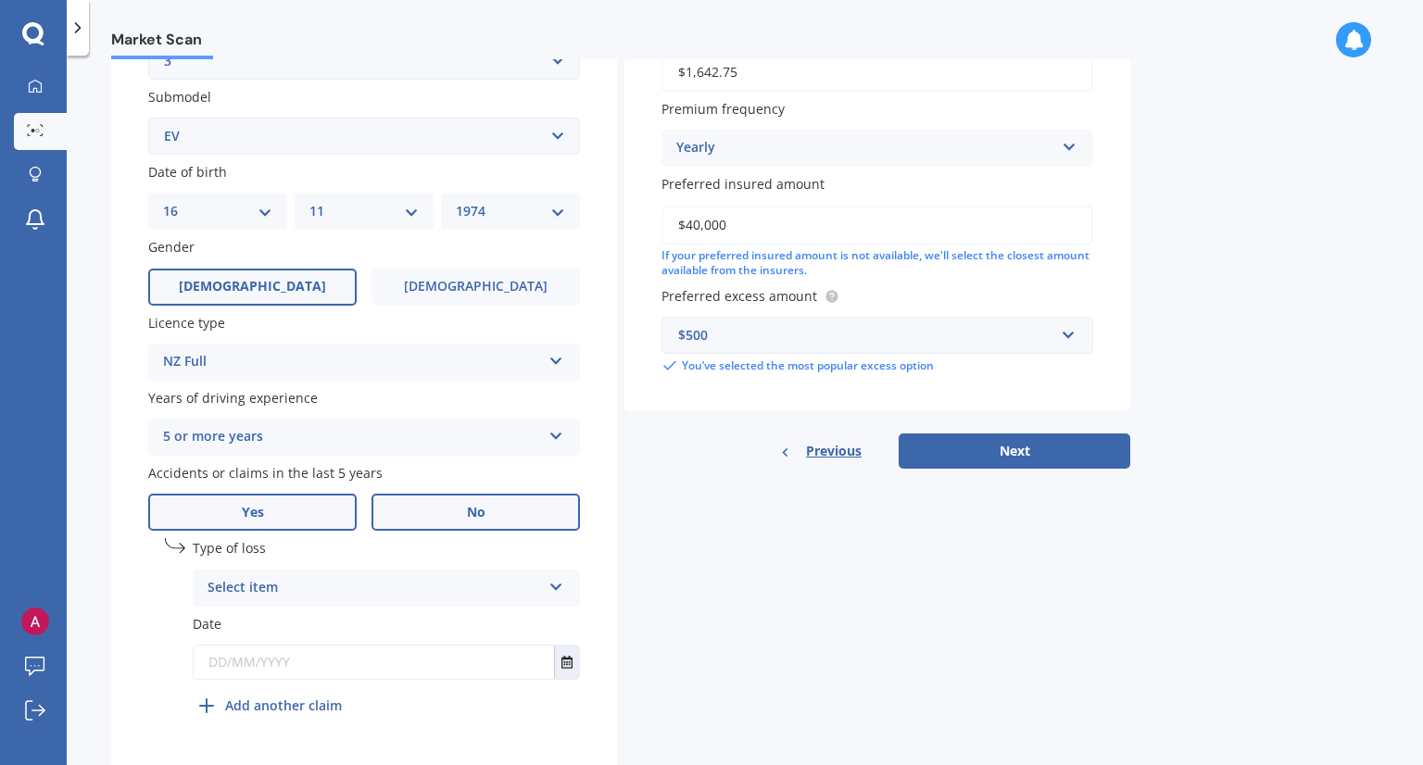
scroll to position [526, 0]
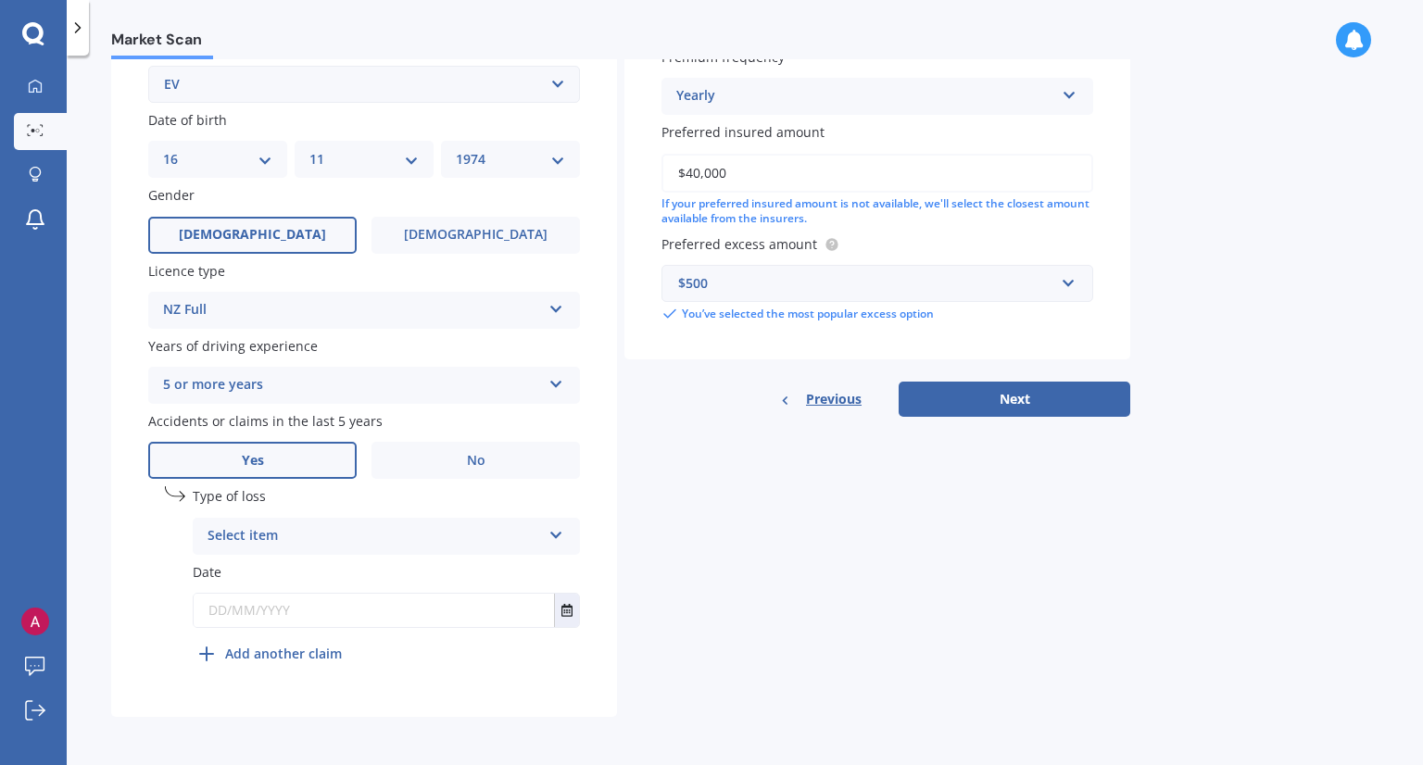
click at [544, 534] on div "Select item At fault accident Not at fault accident" at bounding box center [386, 536] width 387 height 37
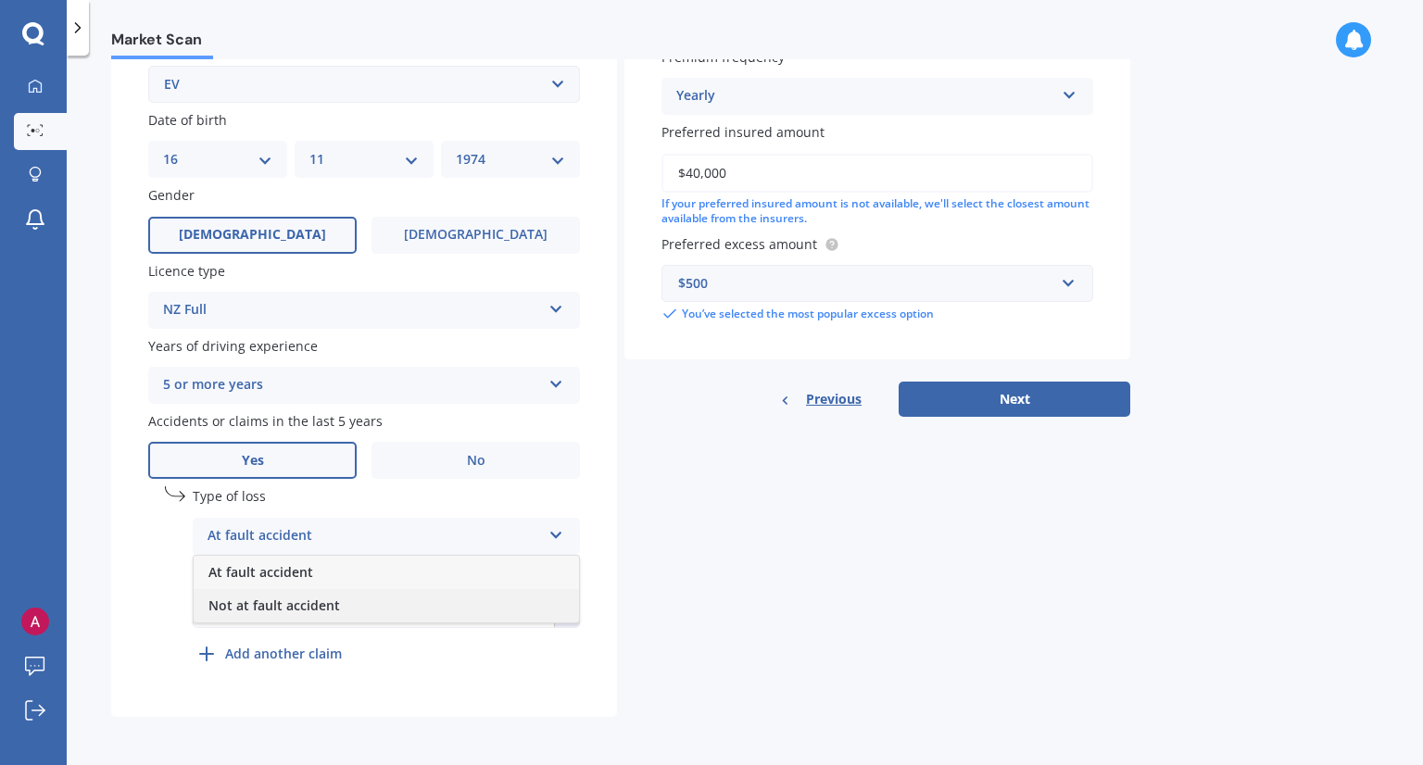
click at [490, 599] on div "Not at fault accident" at bounding box center [386, 605] width 385 height 33
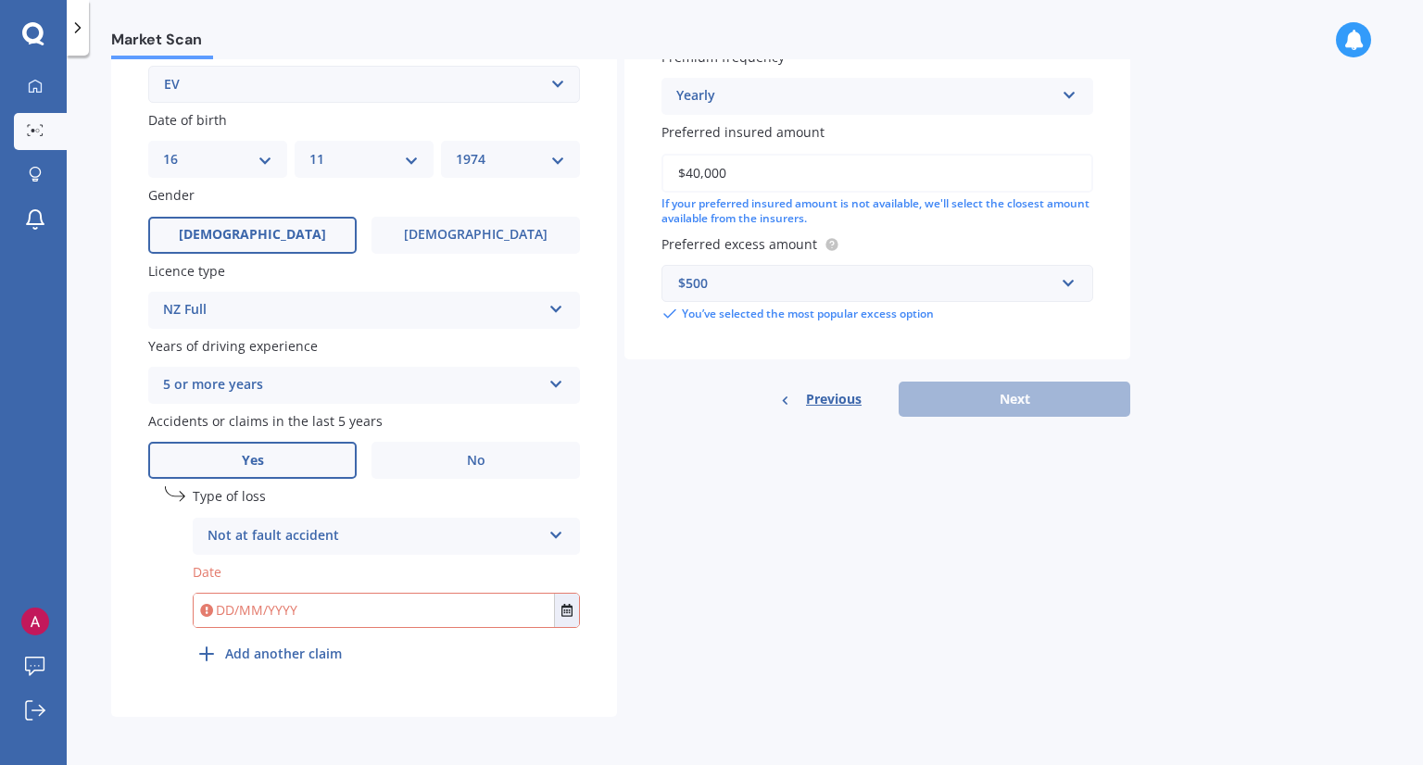
click at [493, 616] on input "text" at bounding box center [374, 610] width 360 height 33
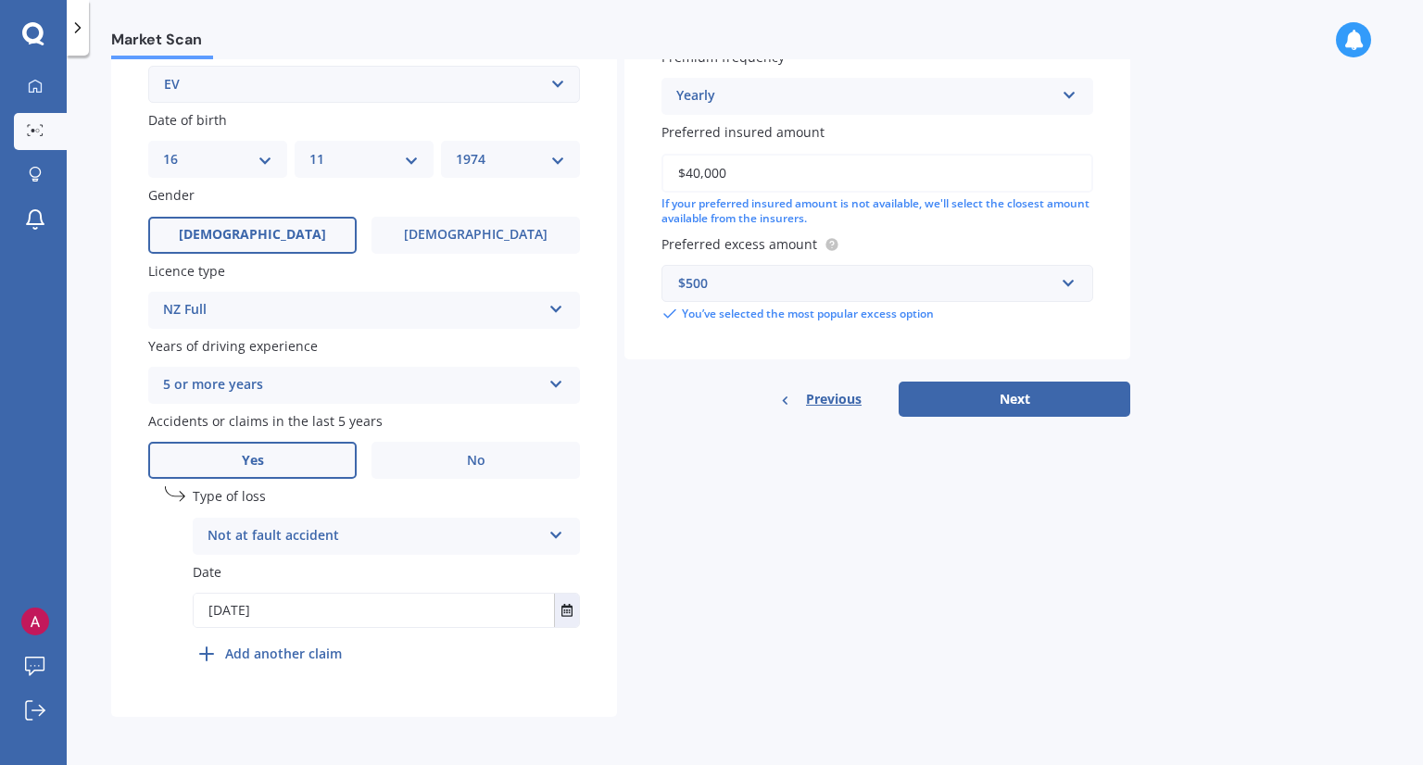
click at [222, 611] on input "[DATE]" at bounding box center [374, 610] width 360 height 33
click at [245, 612] on input "[DATE]" at bounding box center [374, 610] width 360 height 33
click at [323, 616] on input "[DATE]" at bounding box center [374, 610] width 360 height 33
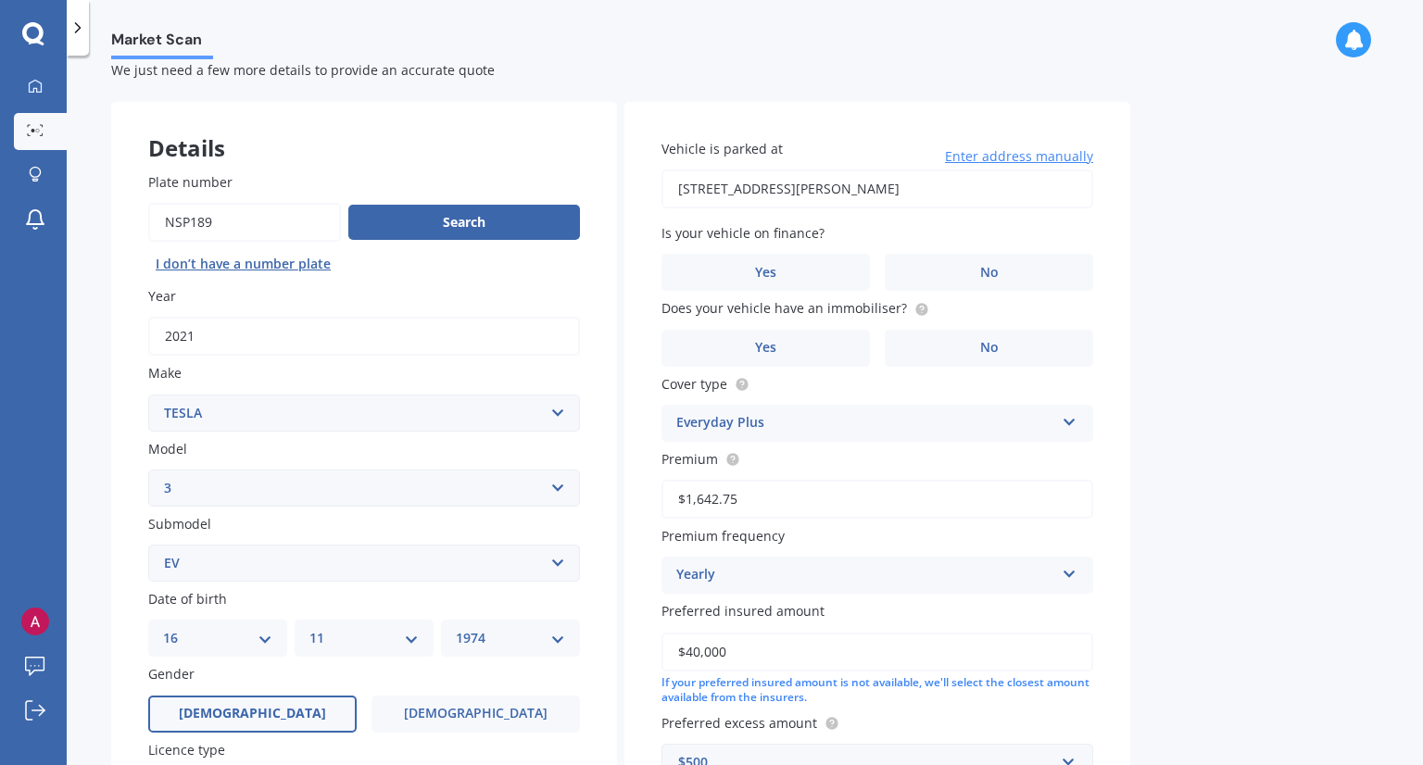
scroll to position [16, 0]
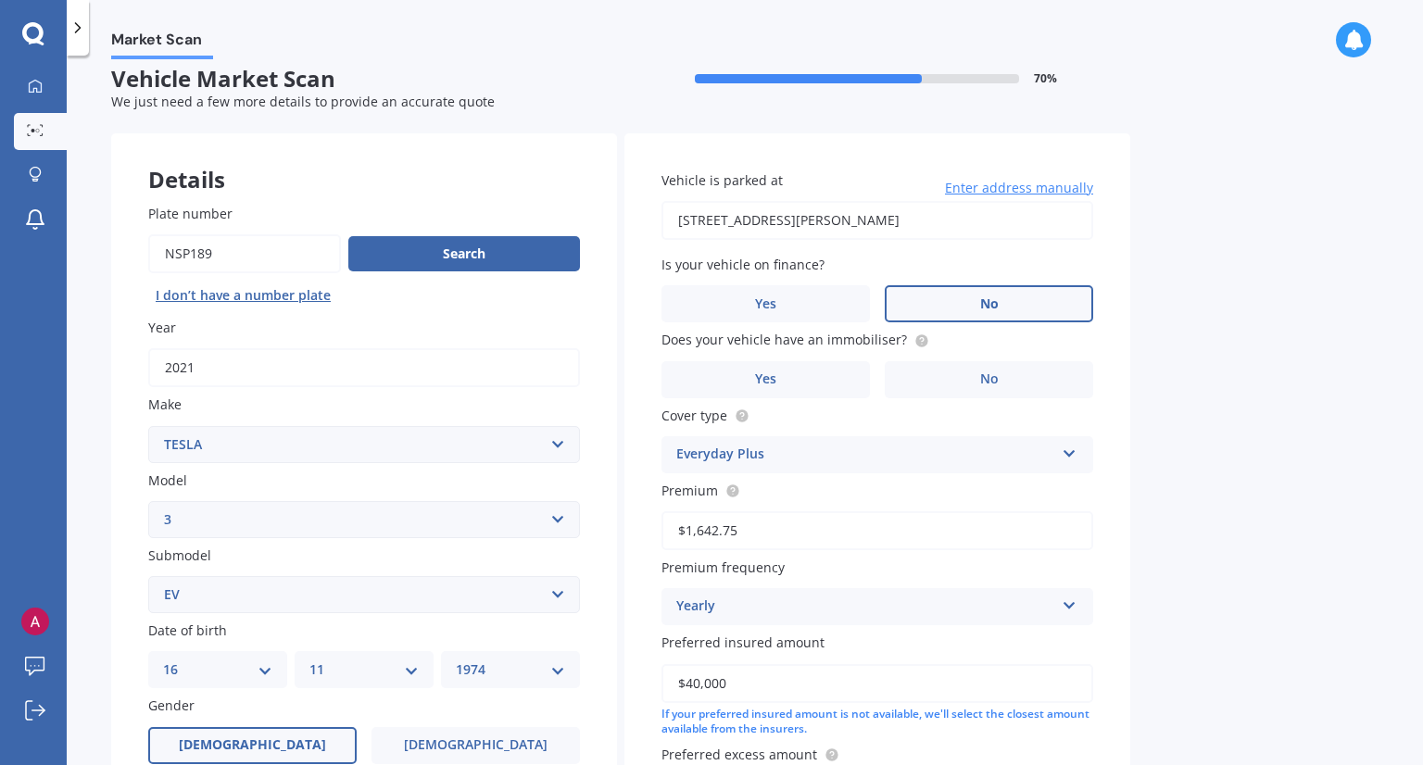
type input "[DATE]"
click at [976, 309] on label "No" at bounding box center [989, 303] width 208 height 37
click at [0, 0] on input "No" at bounding box center [0, 0] width 0 height 0
click at [813, 382] on label "Yes" at bounding box center [765, 379] width 208 height 37
click at [0, 0] on input "Yes" at bounding box center [0, 0] width 0 height 0
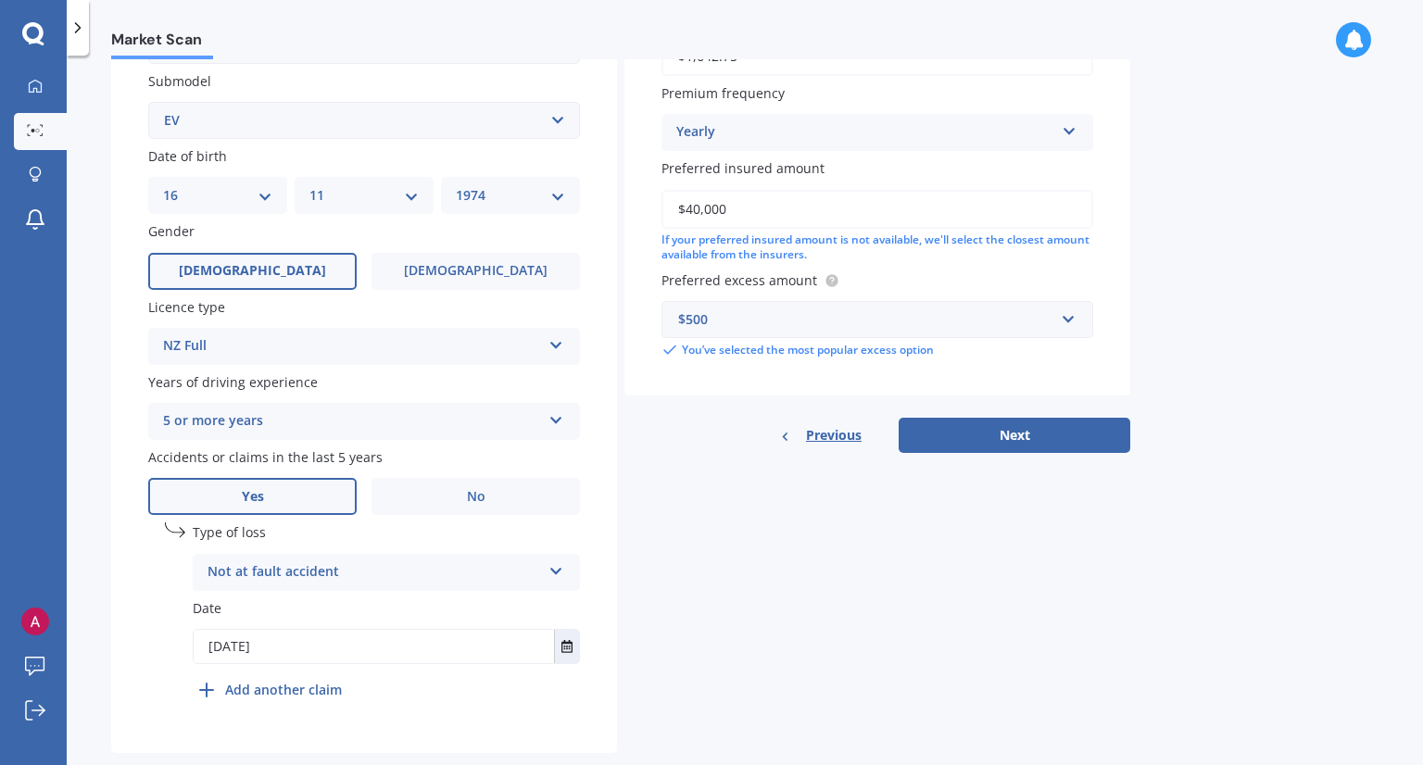
scroll to position [494, 0]
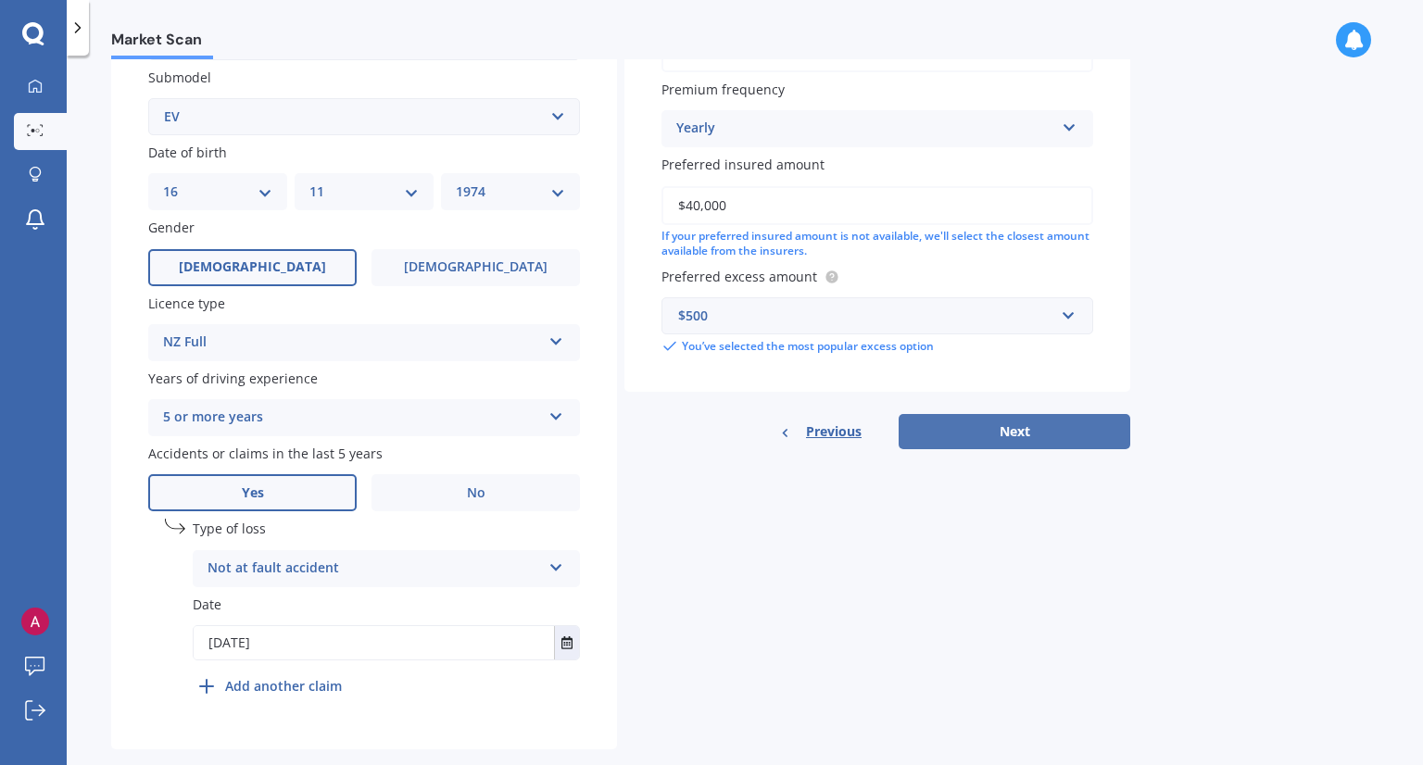
click at [991, 431] on button "Next" at bounding box center [1015, 431] width 232 height 35
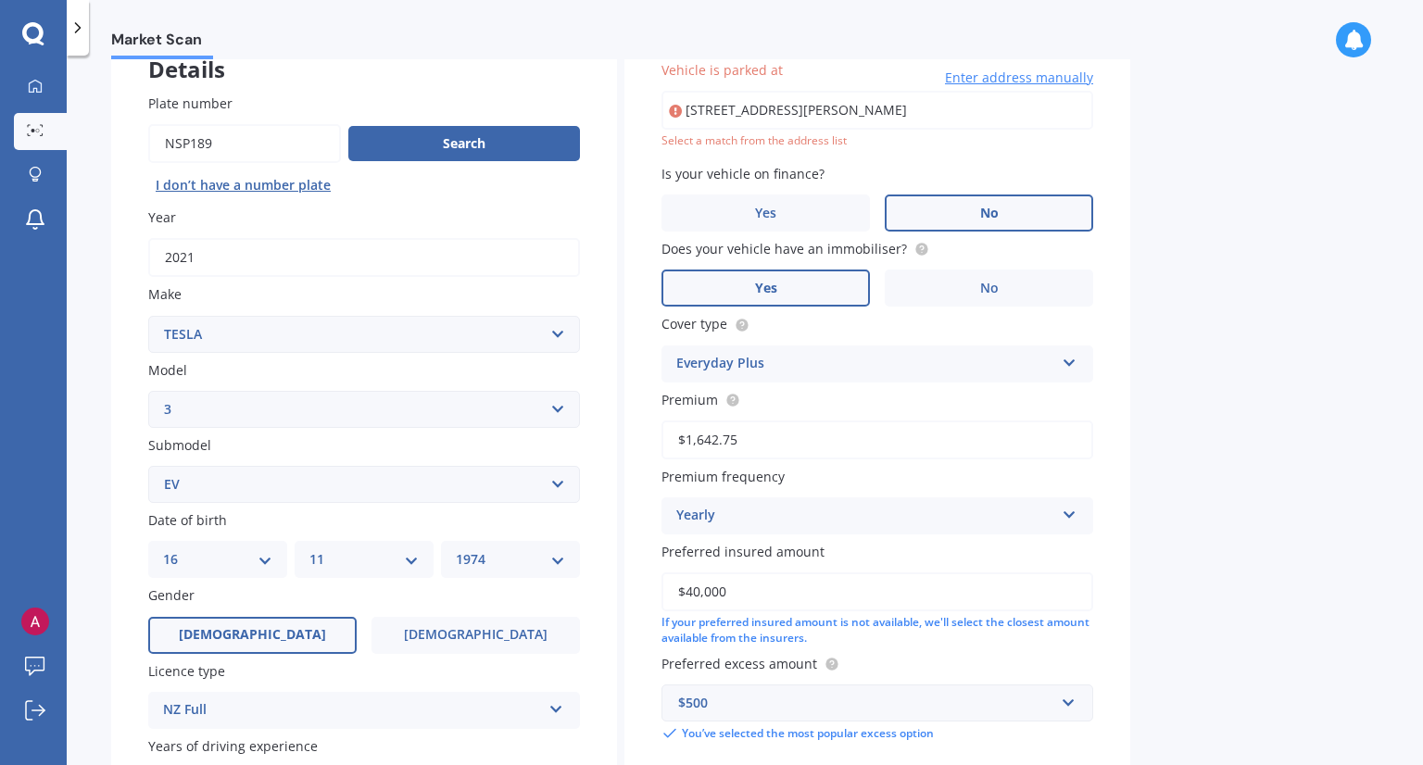
scroll to position [0, 1]
click at [847, 101] on input "[STREET_ADDRESS][PERSON_NAME]" at bounding box center [877, 110] width 432 height 39
click at [851, 107] on input "[STREET_ADDRESS][PERSON_NAME]" at bounding box center [877, 110] width 432 height 39
type input "[STREET_ADDRESS][PERSON_NAME]"
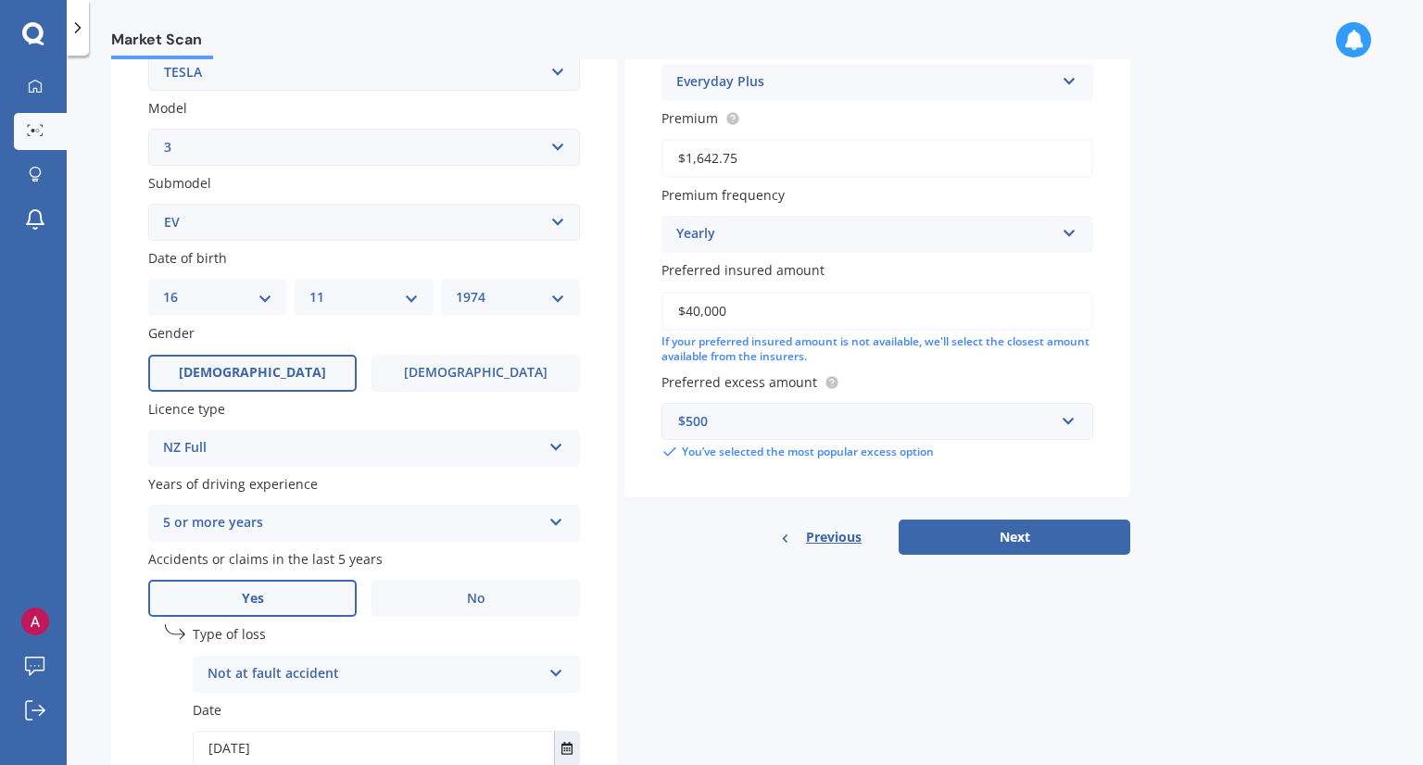
scroll to position [526, 0]
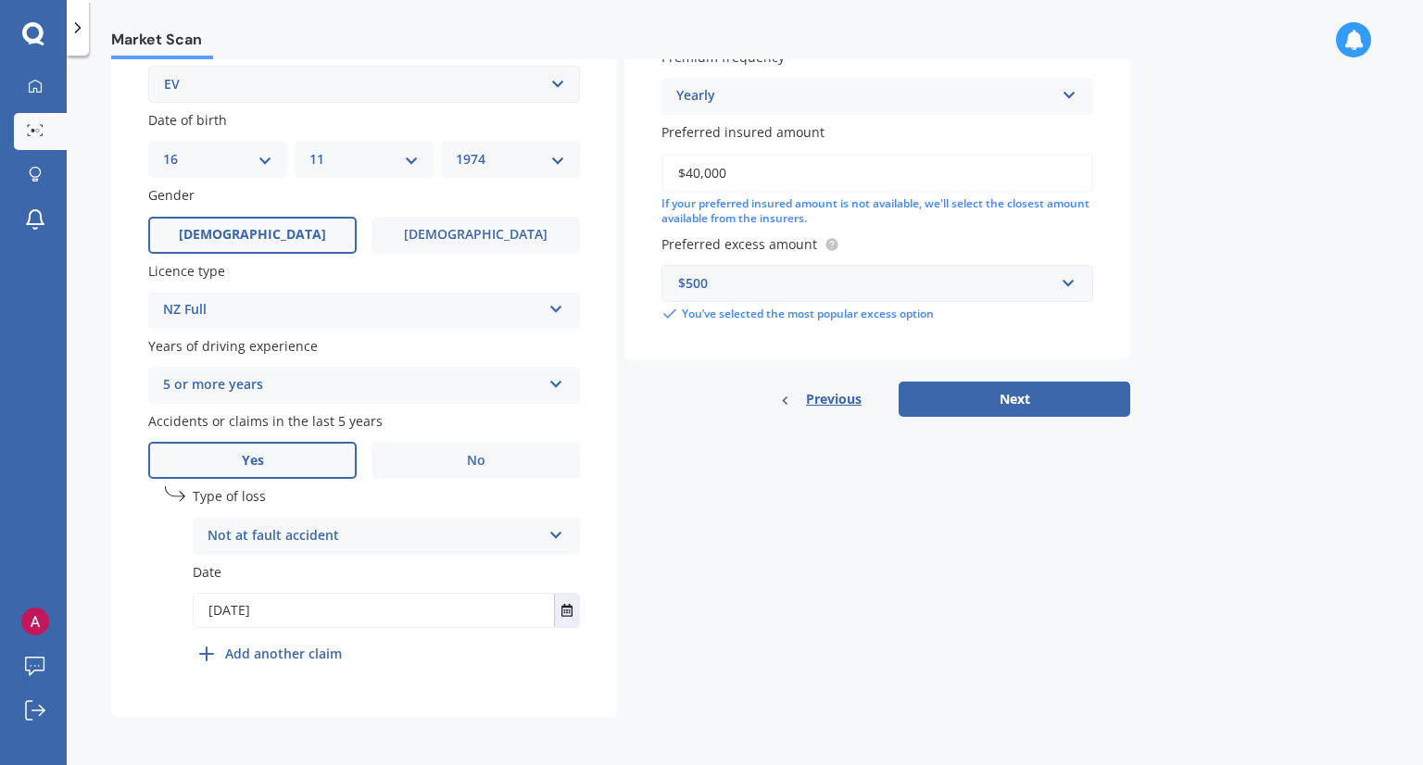
click at [993, 417] on div "Details Plate number Search I don’t have a number plate Year [DATE] Make Select…" at bounding box center [620, 170] width 1019 height 1094
click at [997, 412] on button "Next" at bounding box center [1015, 399] width 232 height 35
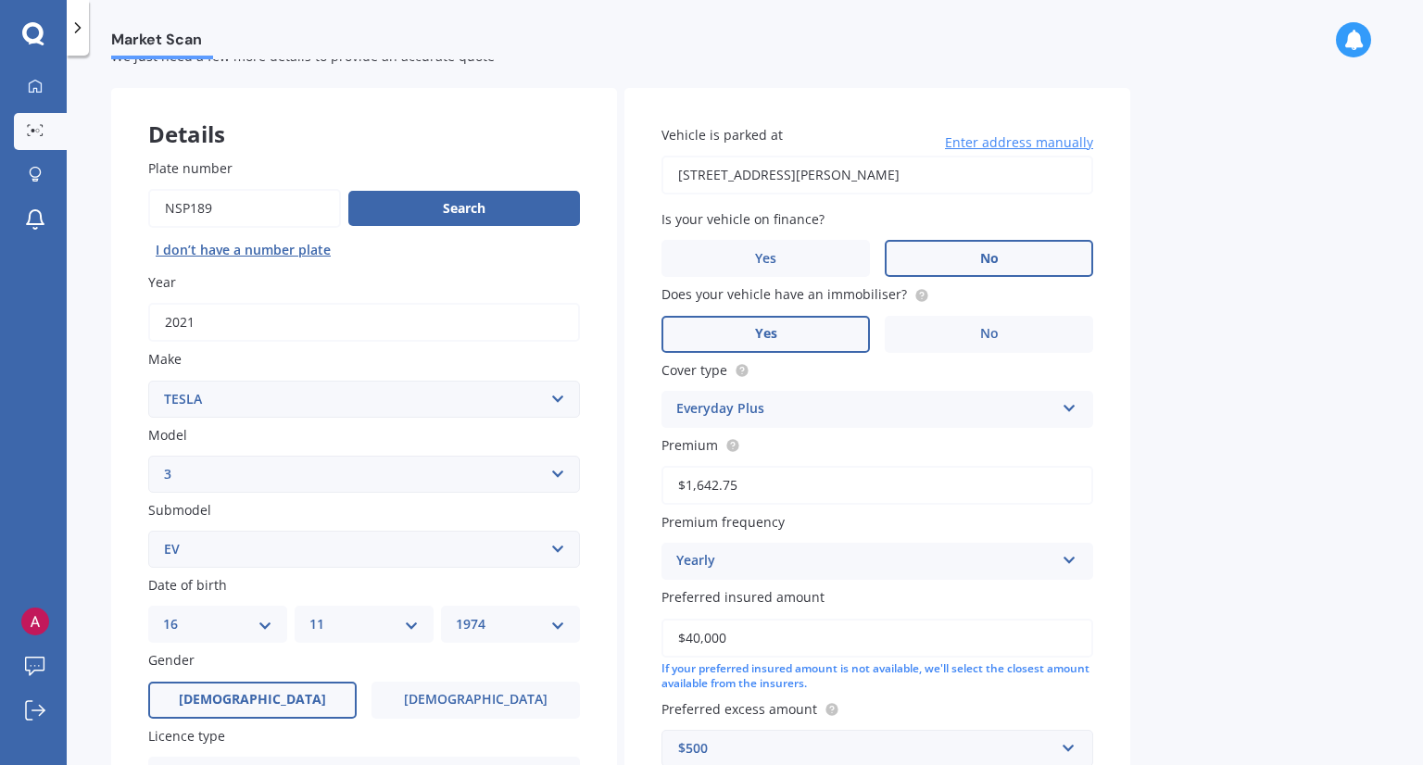
select select "16"
select select "11"
select select "1974"
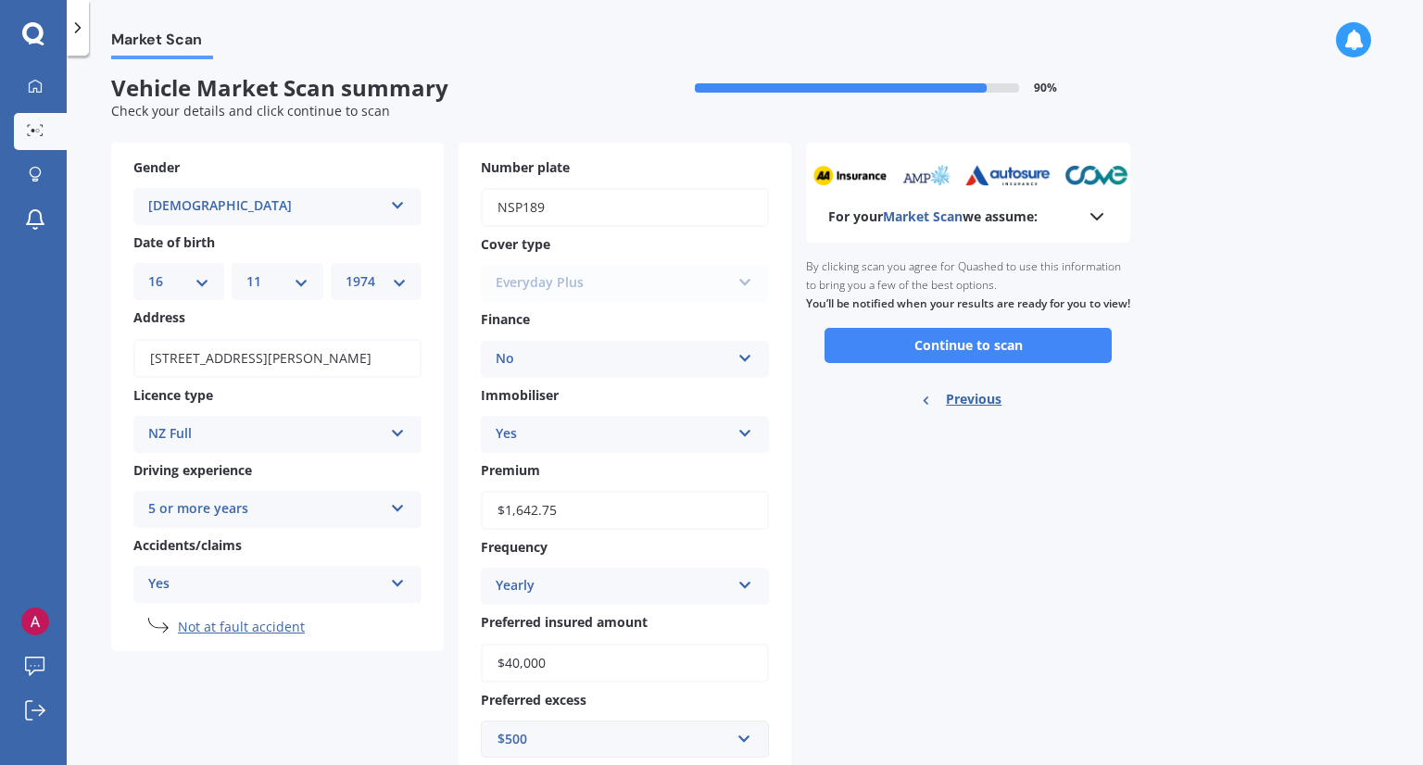
scroll to position [0, 0]
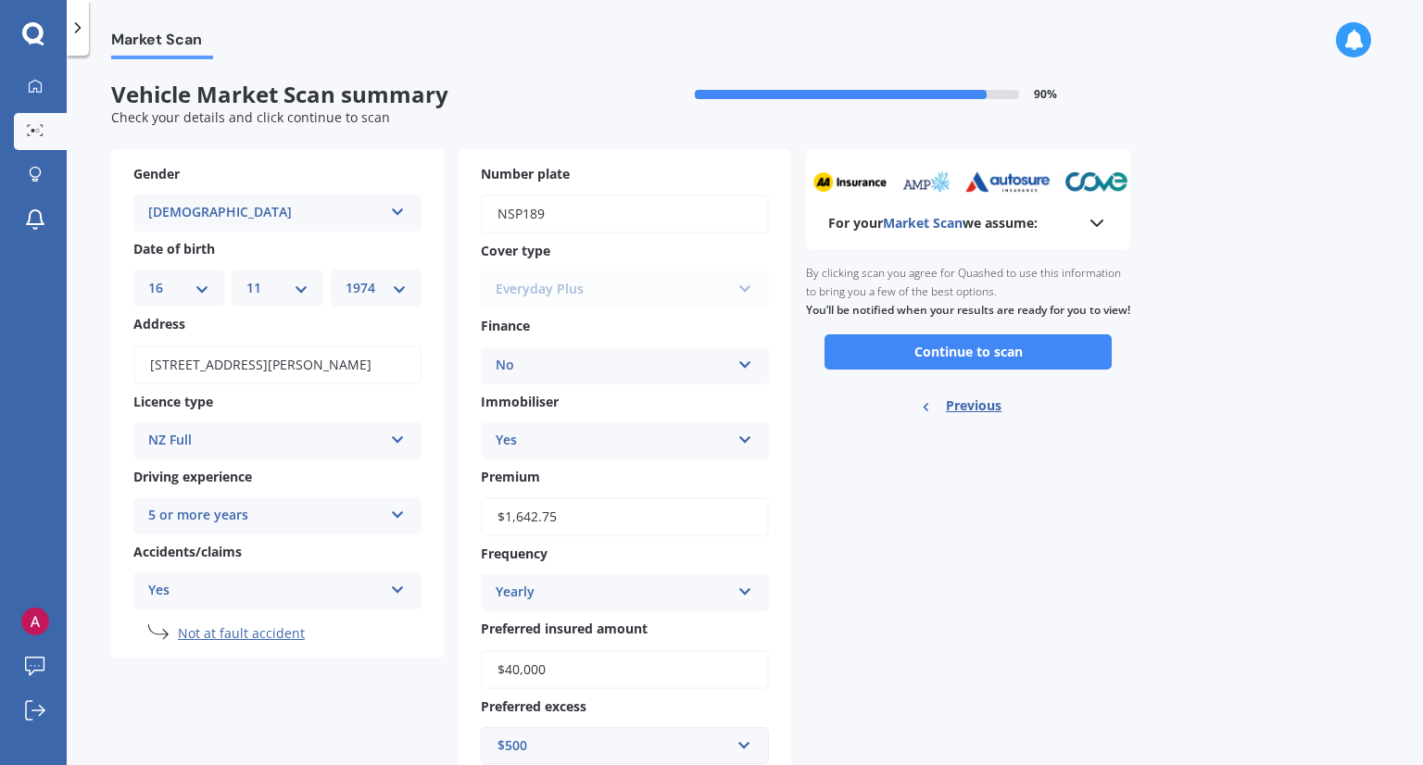
click at [1101, 226] on icon at bounding box center [1097, 223] width 22 height 22
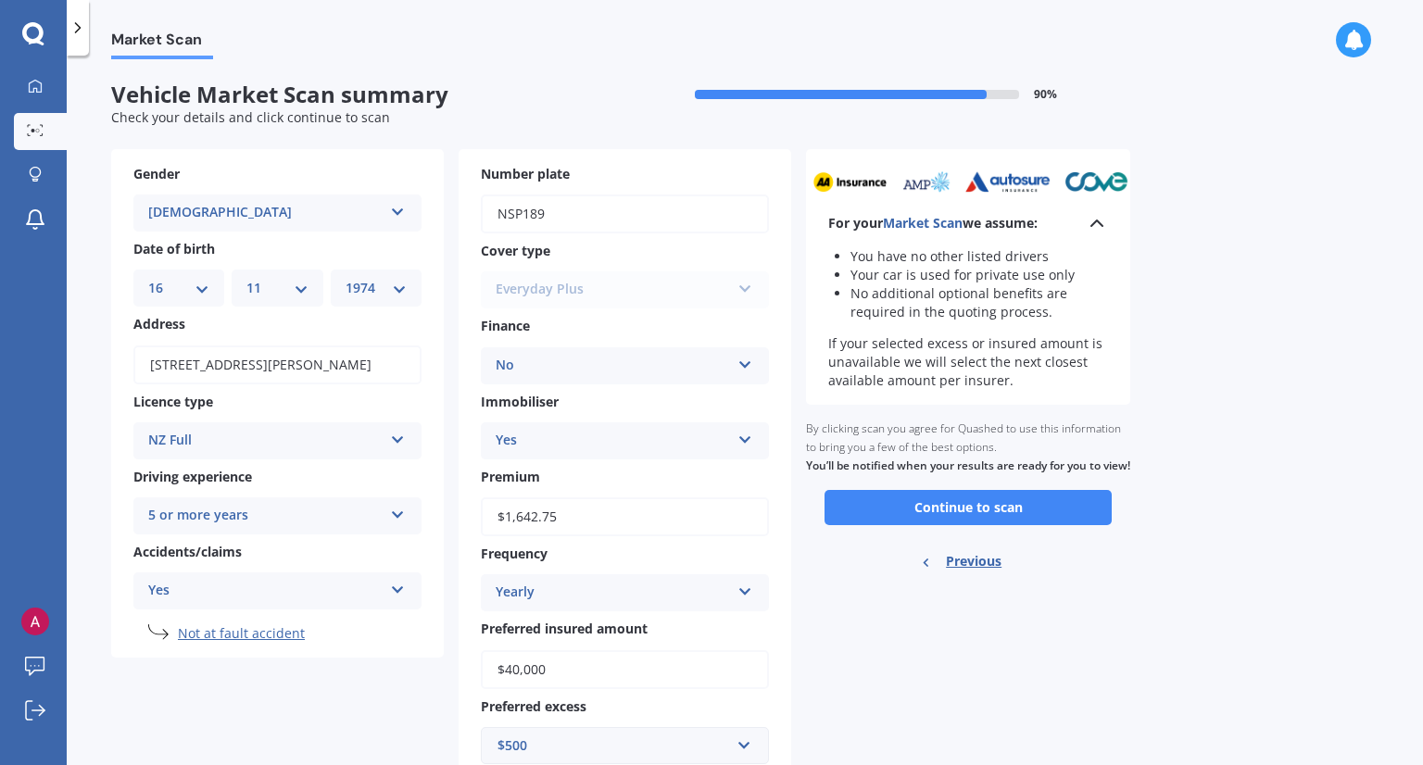
click at [1101, 226] on icon at bounding box center [1097, 223] width 22 height 22
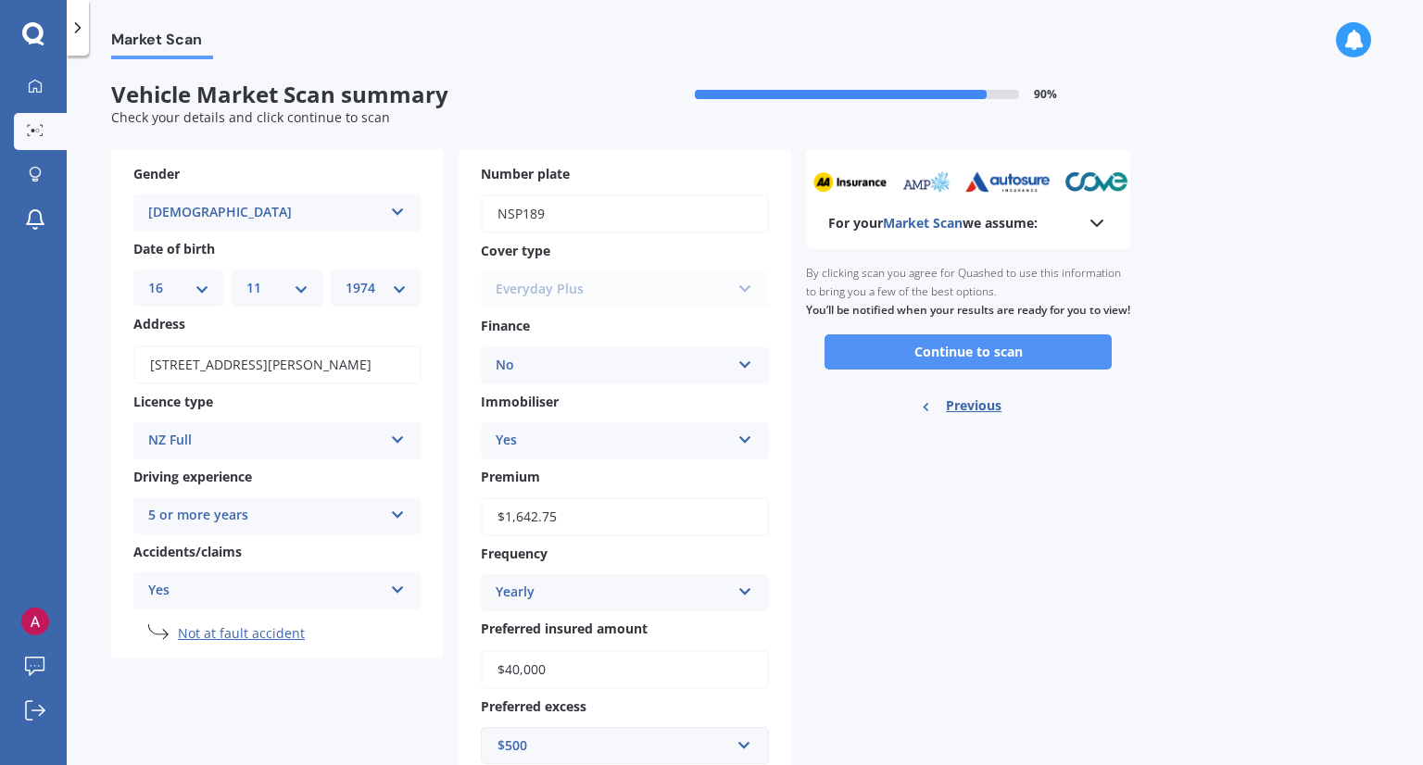
click at [980, 370] on button "Continue to scan" at bounding box center [967, 351] width 287 height 35
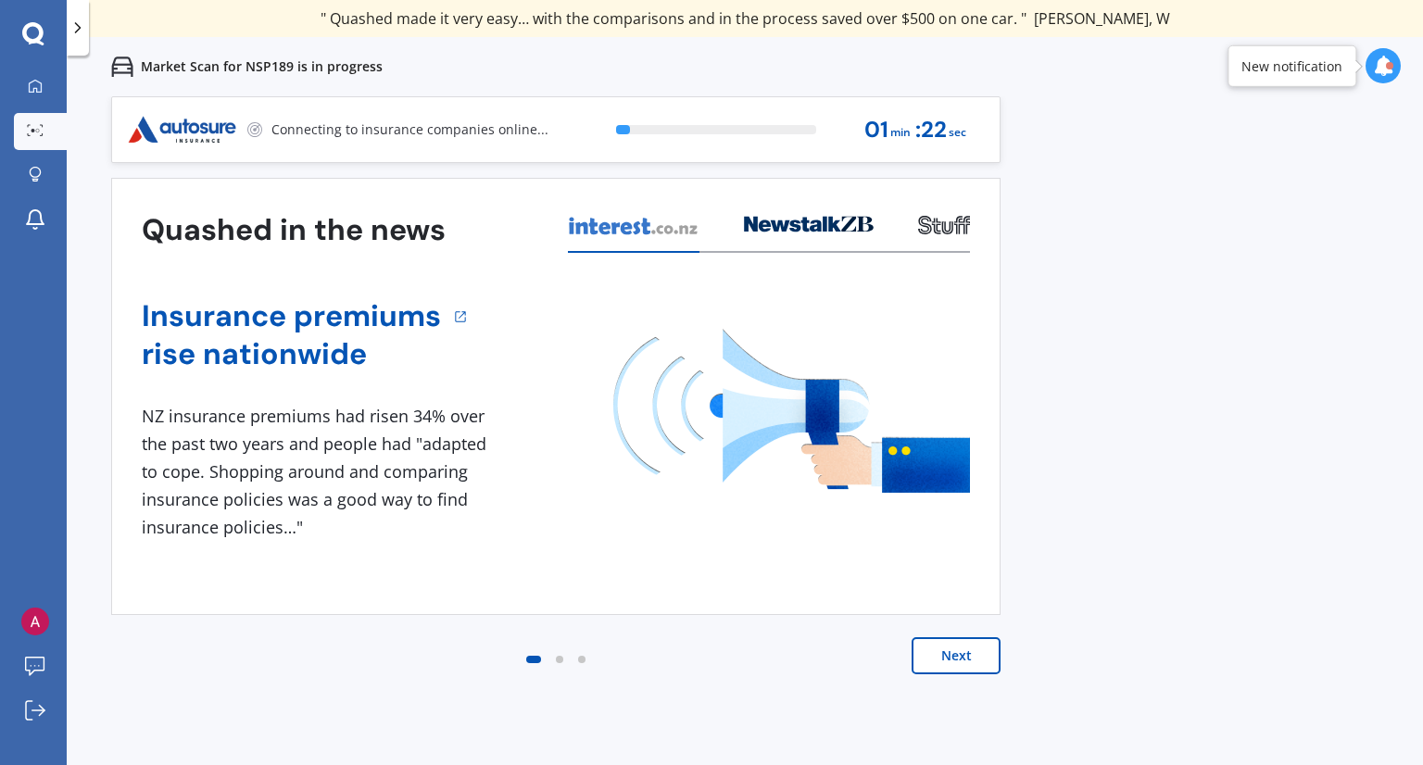
click at [937, 659] on button "Next" at bounding box center [956, 655] width 89 height 37
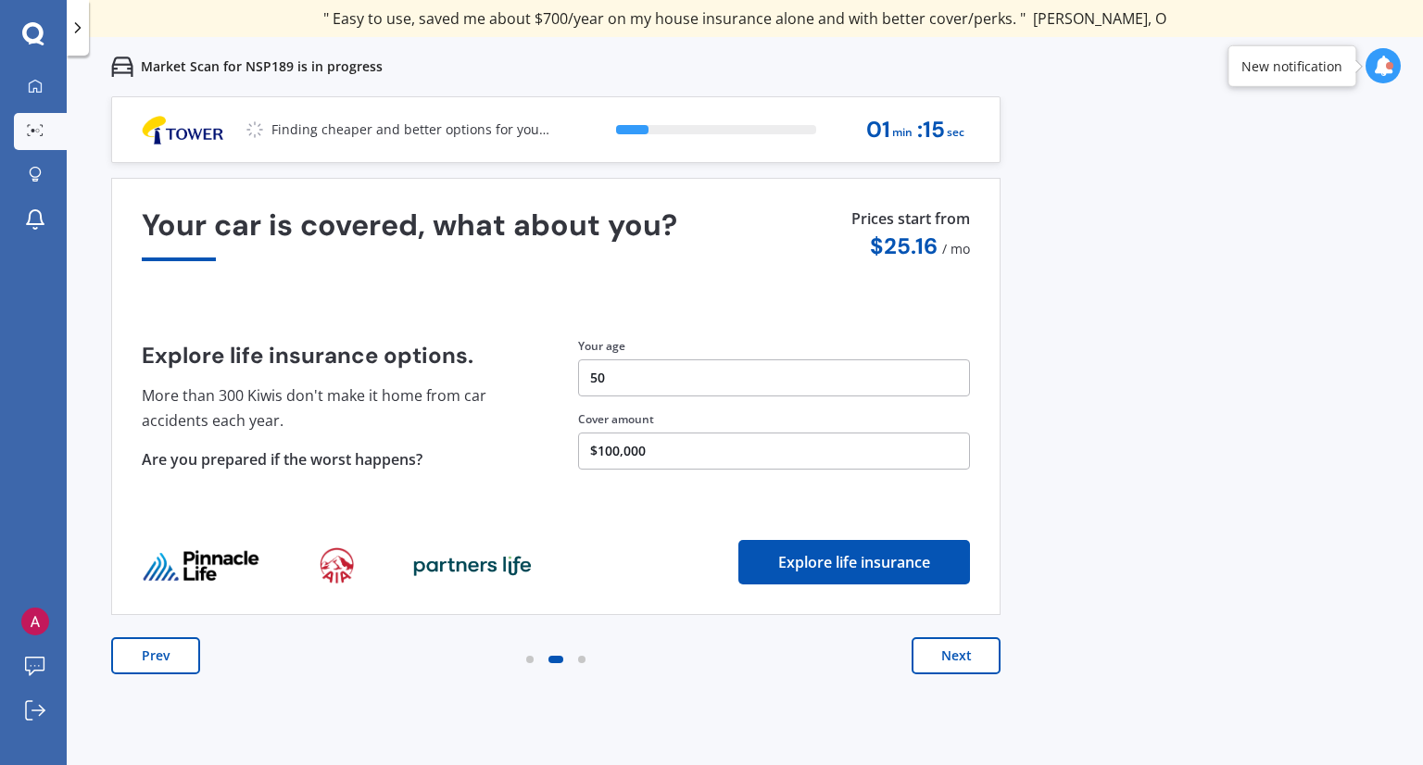
click at [959, 657] on button "Next" at bounding box center [956, 655] width 89 height 37
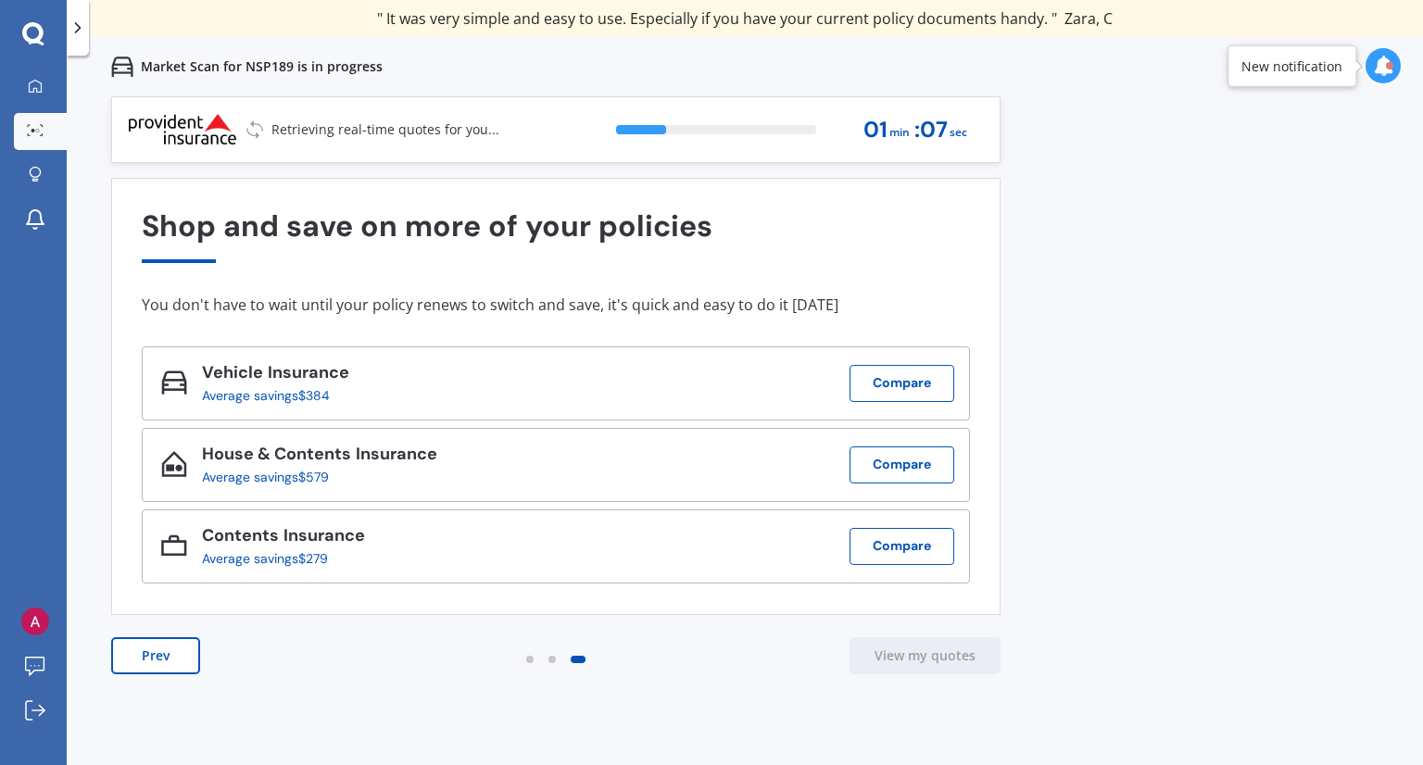
click at [748, 296] on div "You don't have to wait until your policy renews to switch and save, it's quick …" at bounding box center [556, 305] width 828 height 19
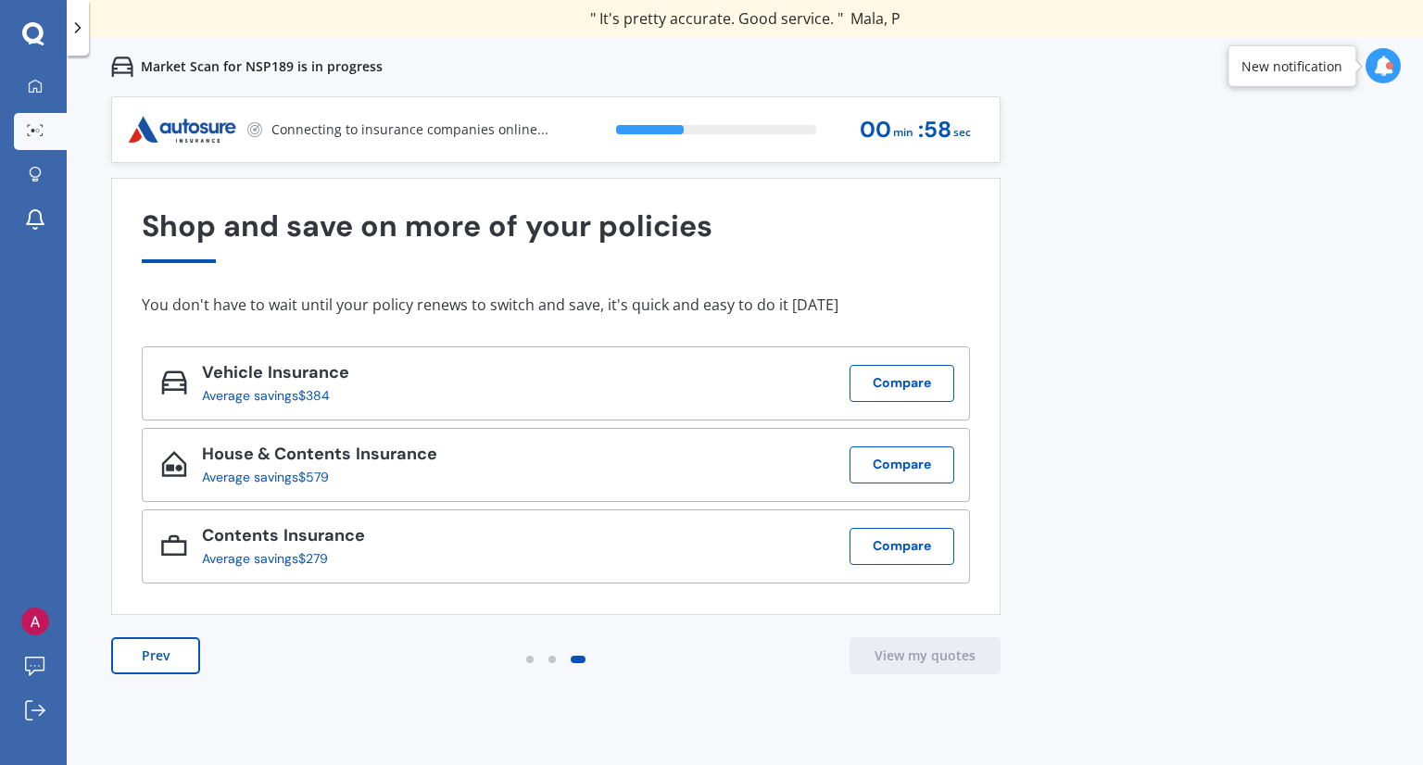
click at [748, 296] on div "You don't have to wait until your policy renews to switch and save, it's quick …" at bounding box center [556, 305] width 828 height 19
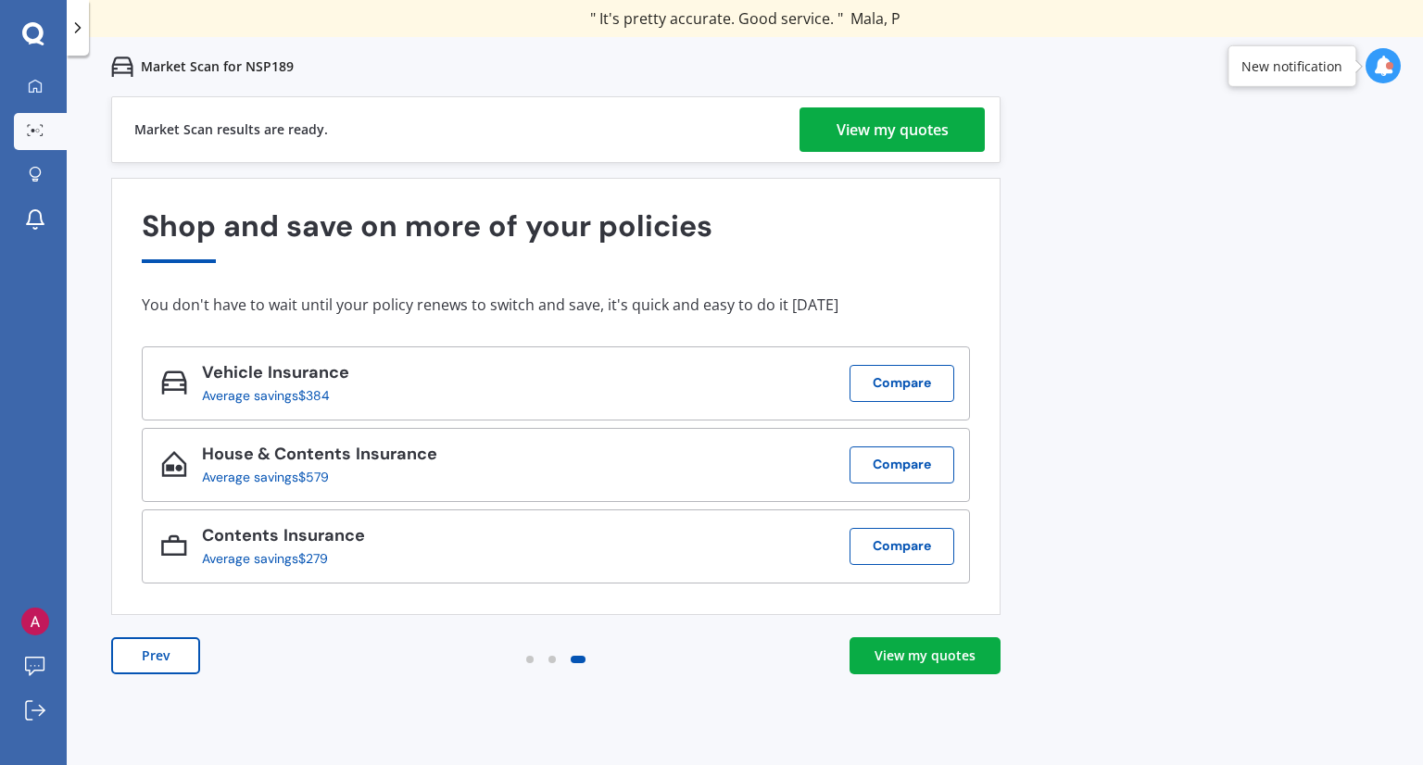
click at [845, 132] on div "View my quotes" at bounding box center [893, 129] width 112 height 44
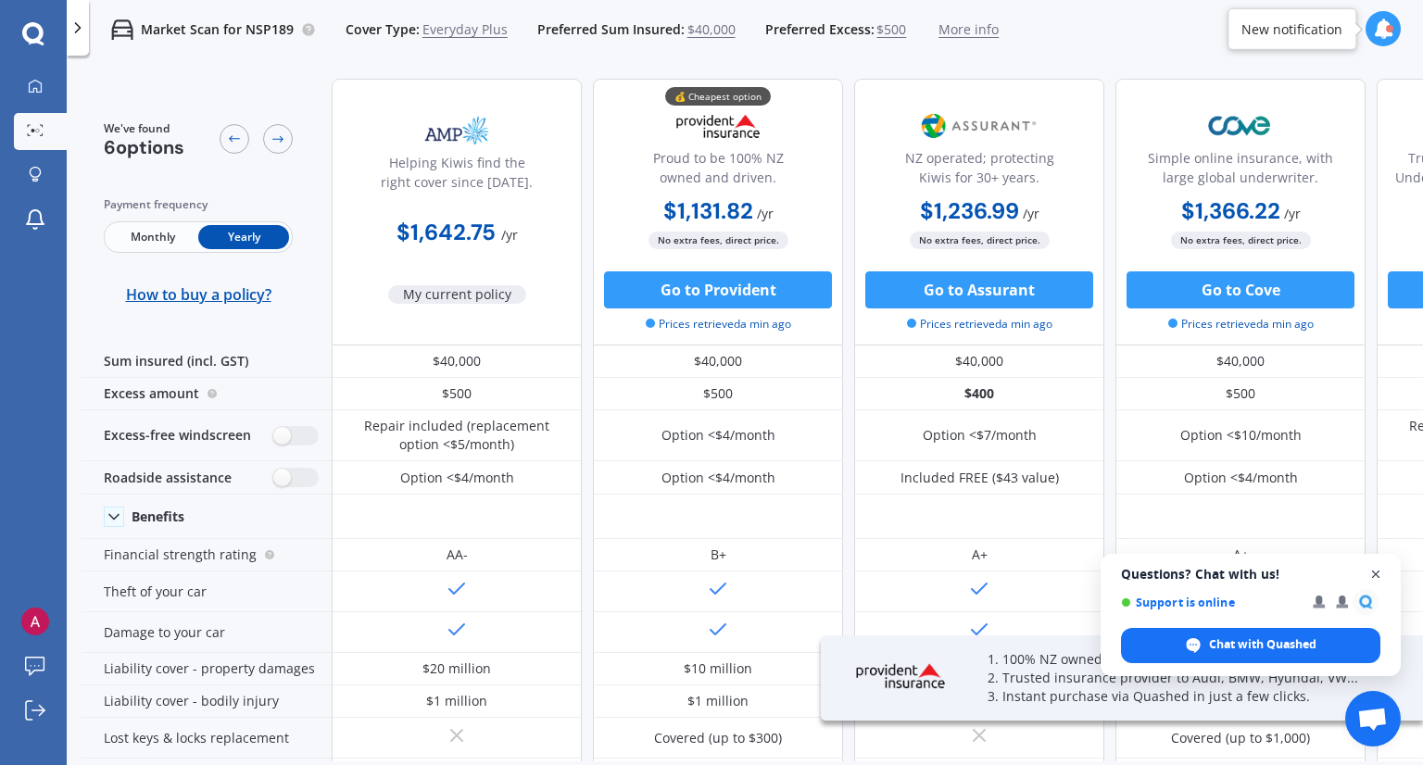
click at [1377, 580] on span "Close chat" at bounding box center [1376, 574] width 23 height 23
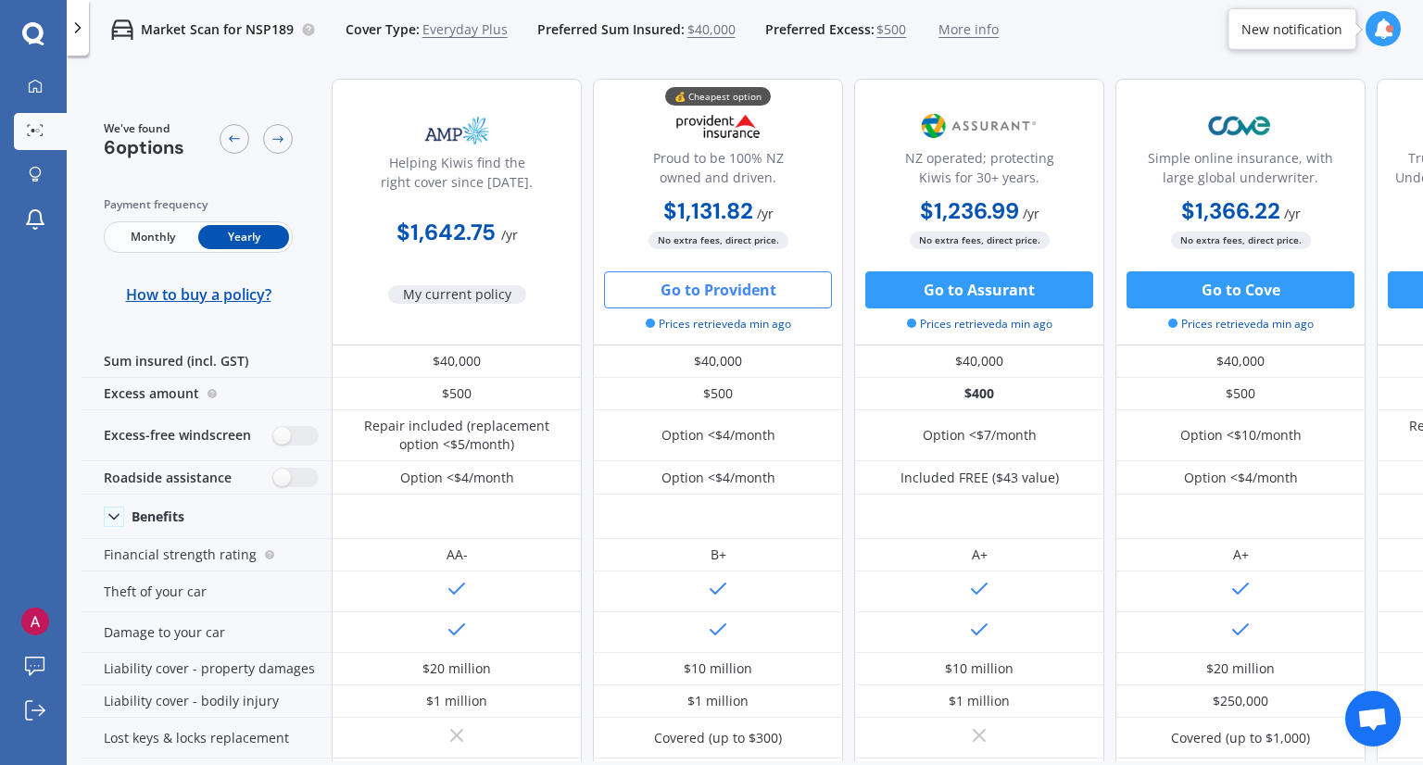
click at [753, 291] on button "Go to Provident" at bounding box center [718, 289] width 228 height 37
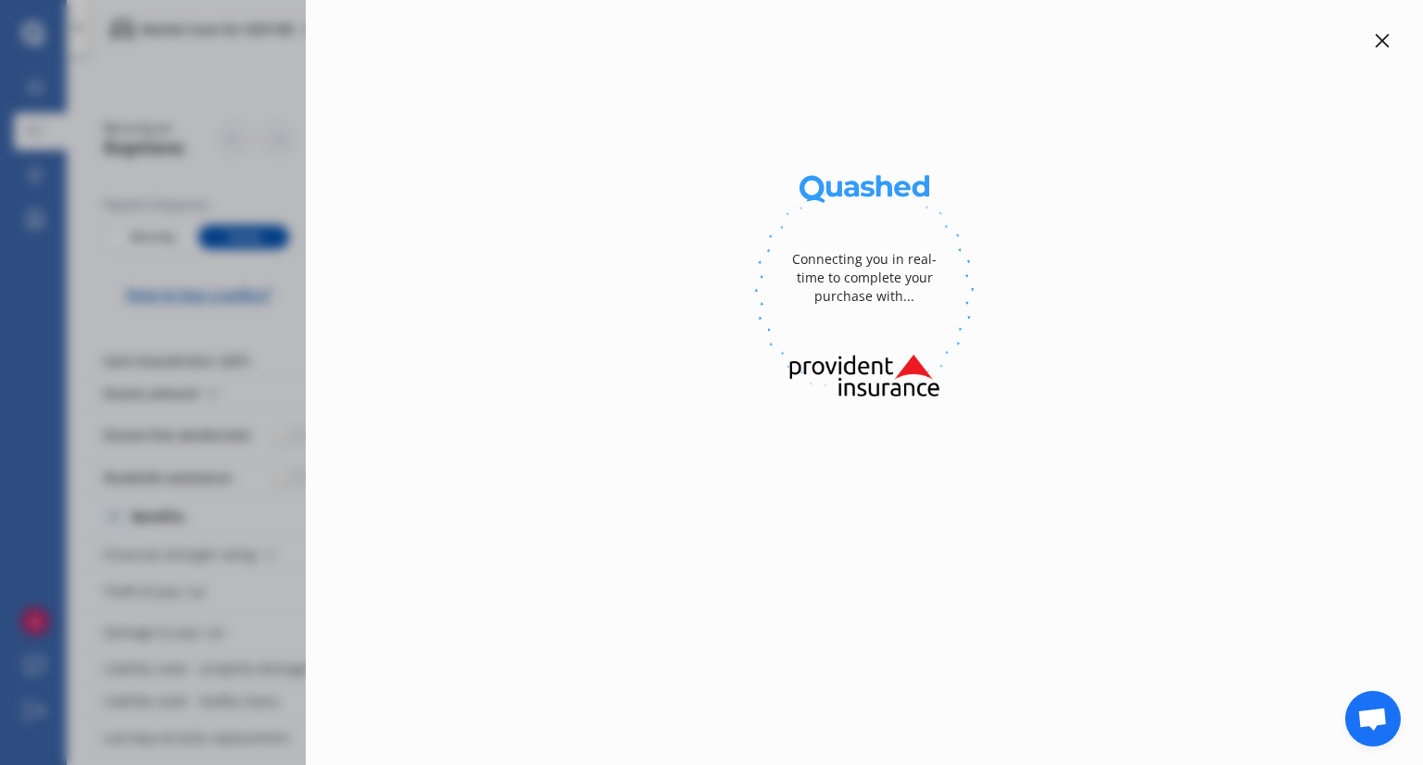
select select "full"
select select "[STREET_ADDRESS][PERSON_NAME]"
select select "TESLA"
select select "3"
select select "NO"
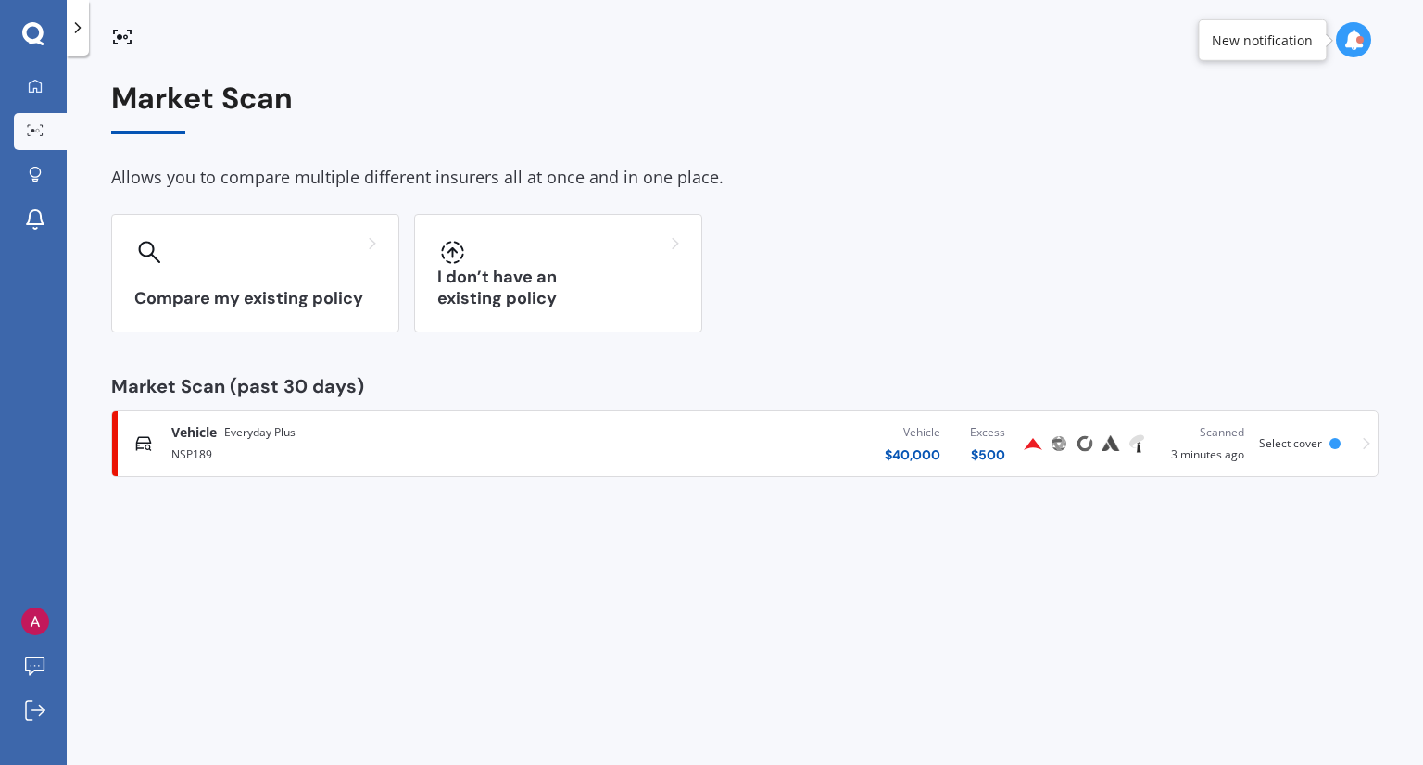
click at [830, 435] on div "Vehicle $ 40,000 Excess $ 500" at bounding box center [798, 444] width 443 height 56
